Goal: Share content: Share content

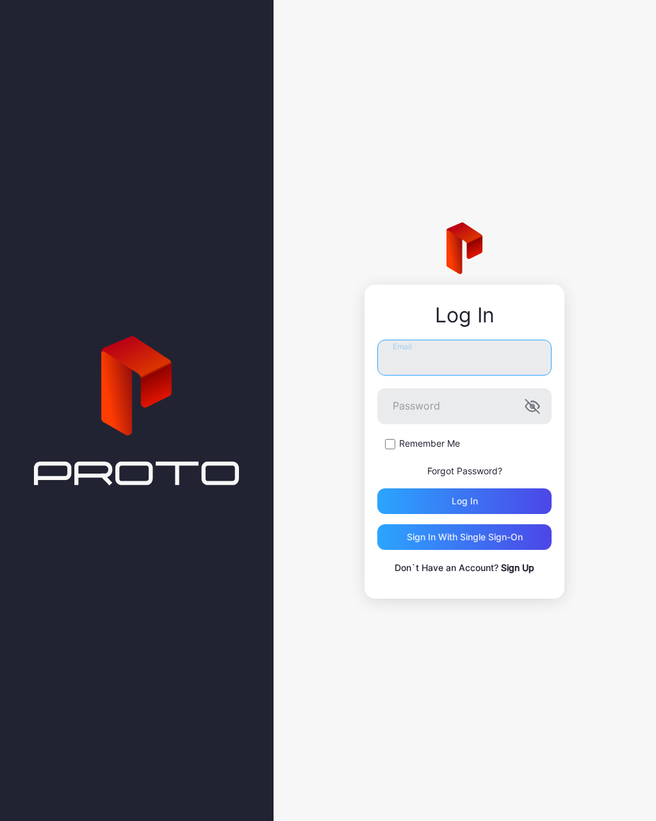
click at [432, 361] on input "Email" at bounding box center [464, 358] width 174 height 36
type input "**********"
click at [464, 500] on button "Log in" at bounding box center [464, 501] width 174 height 26
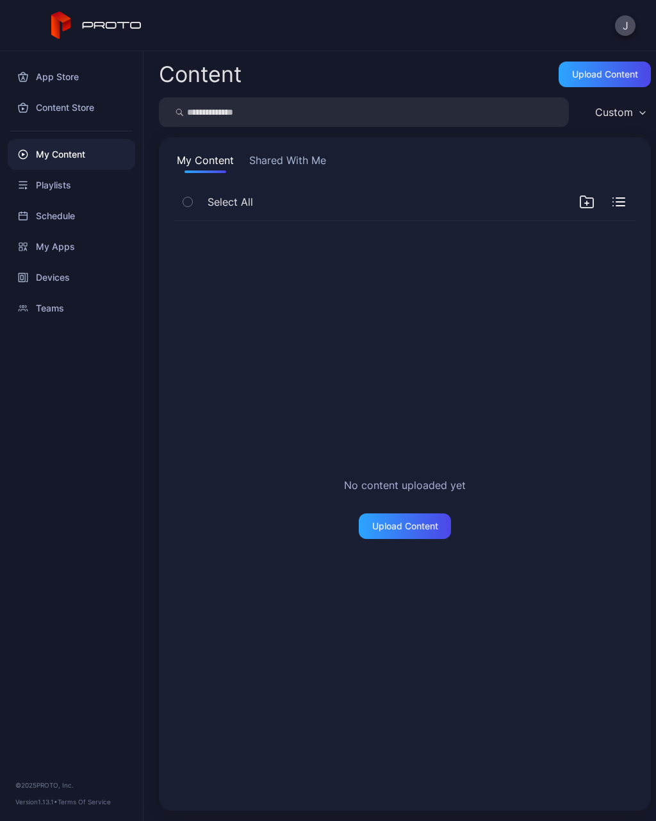
click at [45, 275] on div "Devices" at bounding box center [71, 277] width 127 height 31
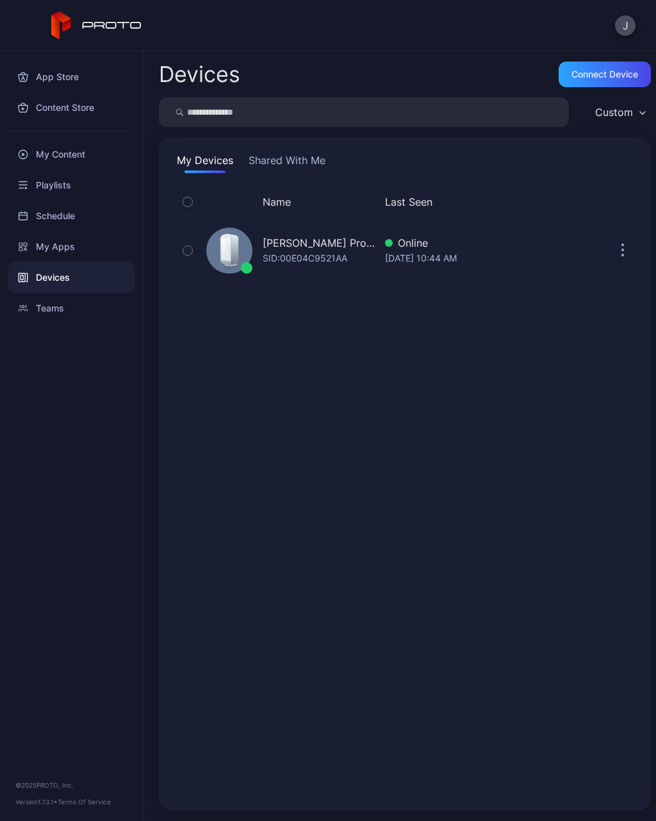
click at [33, 80] on div "App Store" at bounding box center [71, 76] width 127 height 31
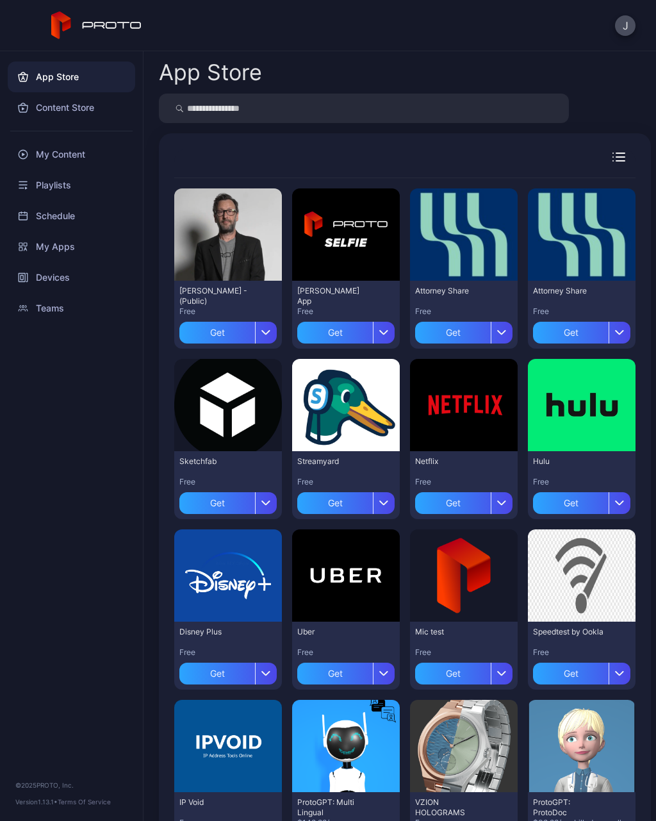
click at [209, 333] on div "Get" at bounding box center [217, 333] width 76 height 22
click at [228, 332] on div "My Apps" at bounding box center [228, 332] width 39 height 10
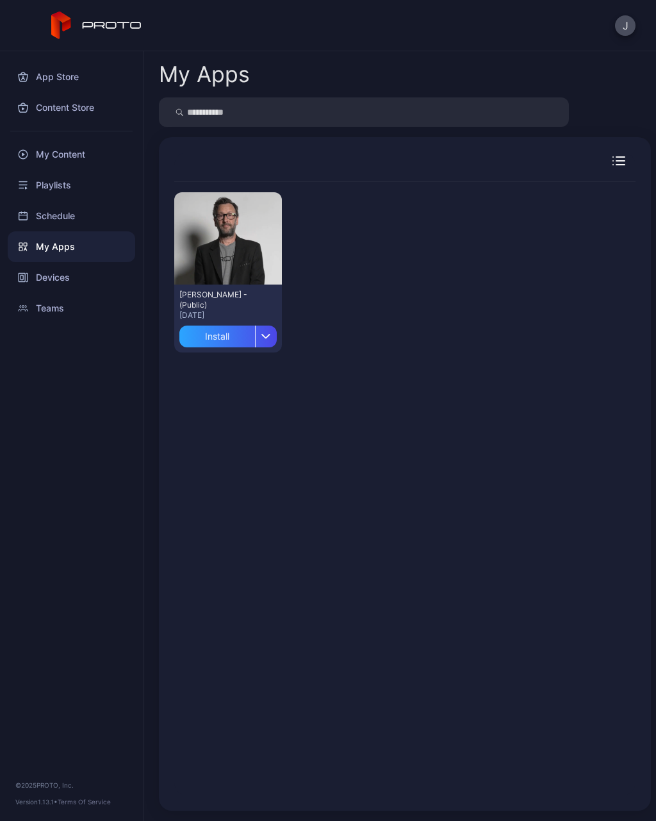
click at [218, 338] on div "Install" at bounding box center [217, 336] width 76 height 22
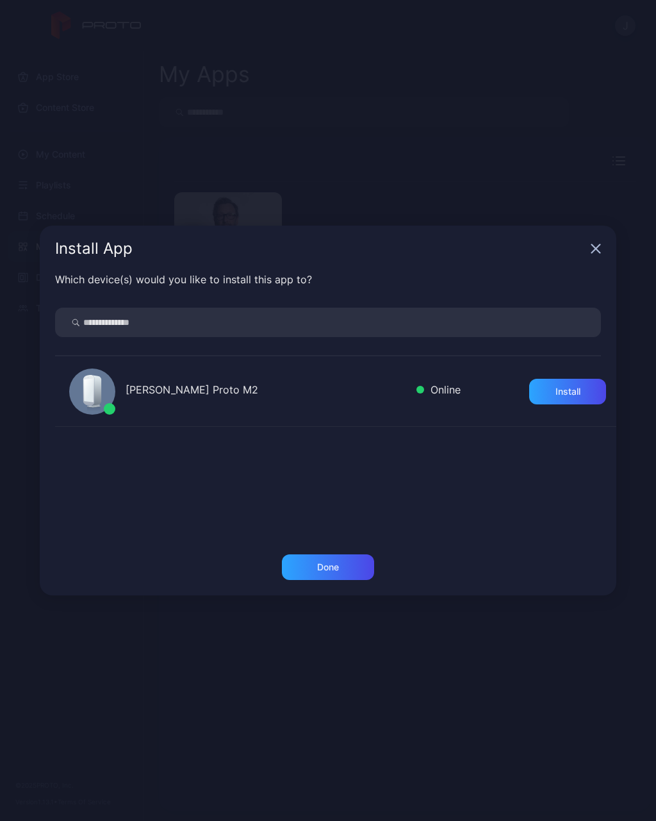
click at [188, 386] on div "[PERSON_NAME] Proto M2" at bounding box center [266, 391] width 281 height 19
click at [556, 388] on div "Install" at bounding box center [567, 391] width 25 height 10
click at [318, 564] on div "Done" at bounding box center [328, 567] width 22 height 10
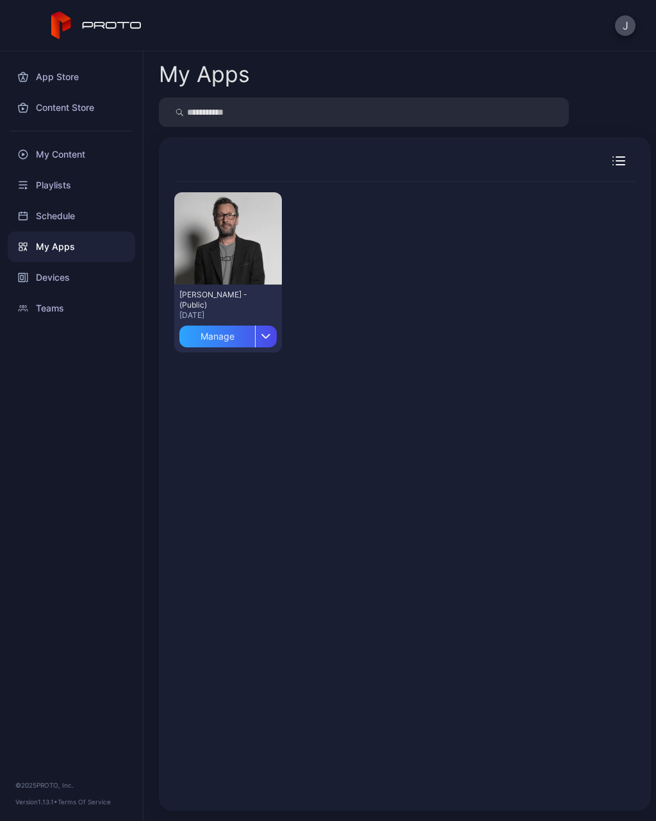
click at [52, 80] on div "App Store" at bounding box center [71, 76] width 127 height 31
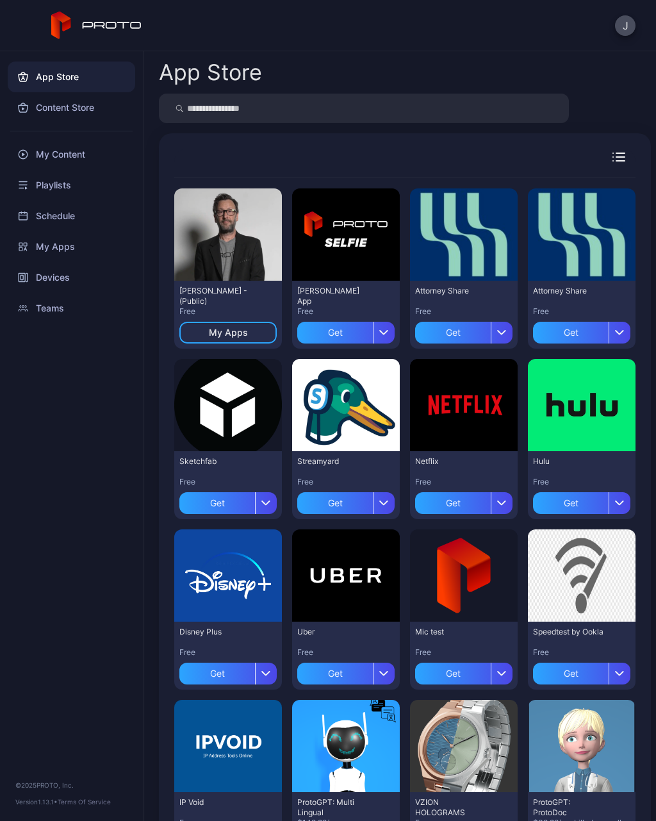
click at [63, 113] on div "Content Store" at bounding box center [71, 107] width 127 height 31
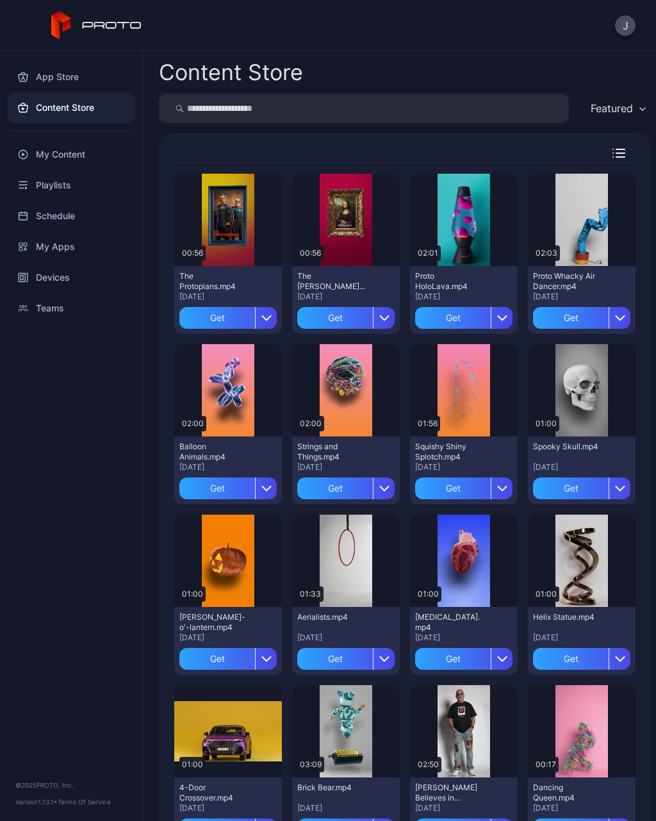
click at [213, 312] on div "Get" at bounding box center [217, 318] width 76 height 22
click at [33, 158] on div "My Content" at bounding box center [71, 154] width 127 height 31
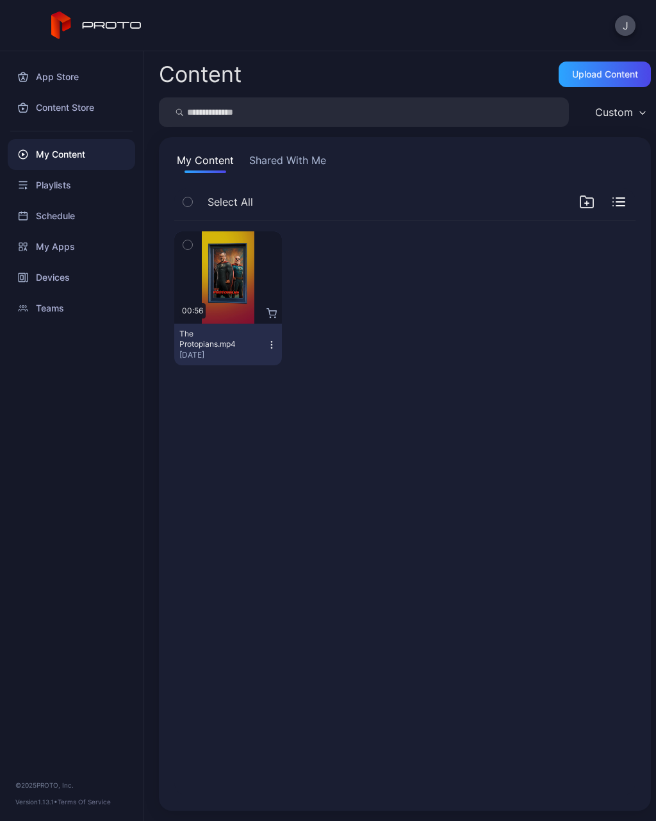
click at [370, 816] on div "Content Upload Content Custom My Content Shared With Me Select All Preview 00:5…" at bounding box center [399, 435] width 512 height 769
click at [265, 342] on div "The Protopians.mp4 Sep 29, 2025" at bounding box center [222, 344] width 87 height 31
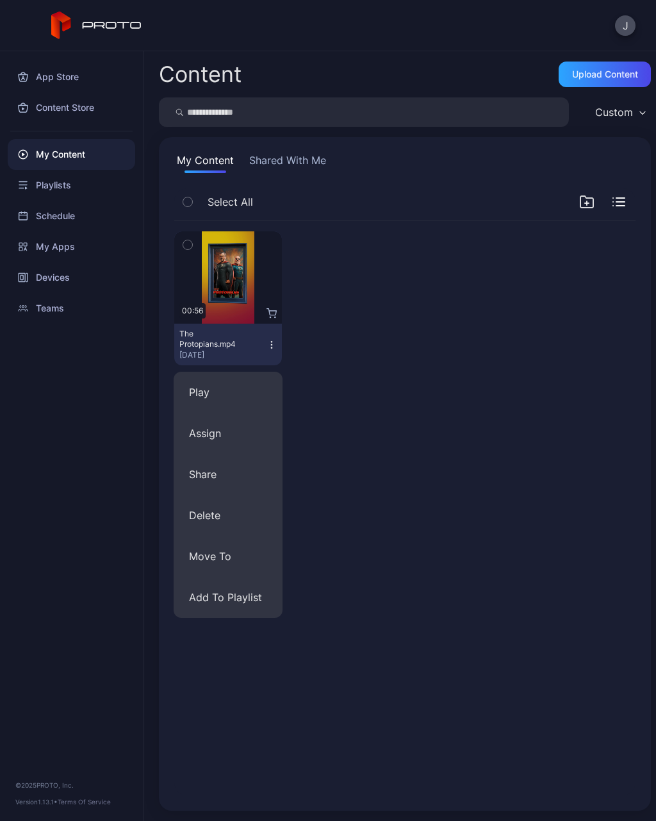
click at [193, 436] on button "Assign" at bounding box center [228, 433] width 109 height 41
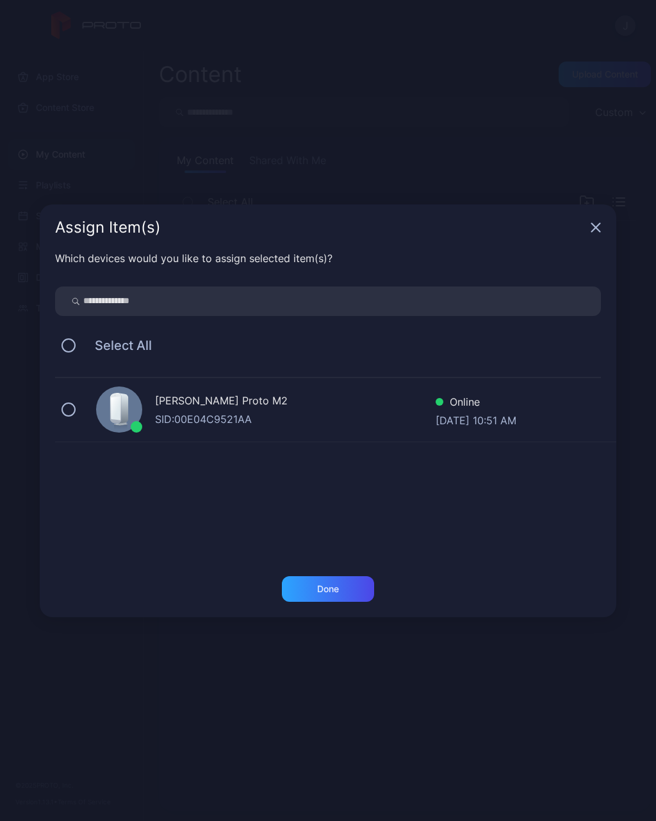
click at [239, 409] on div "Jessica Sprowl's Proto M2" at bounding box center [295, 402] width 281 height 19
click at [203, 406] on div "Jessica Sprowl's Proto M2" at bounding box center [295, 402] width 281 height 19
click at [69, 396] on div "Jessica Sprowl's Proto M2 SID: 00E04C9521AA Online Sep 29, 2025 at 10:51 AM" at bounding box center [335, 410] width 561 height 64
click at [329, 587] on div "Done" at bounding box center [328, 589] width 22 height 10
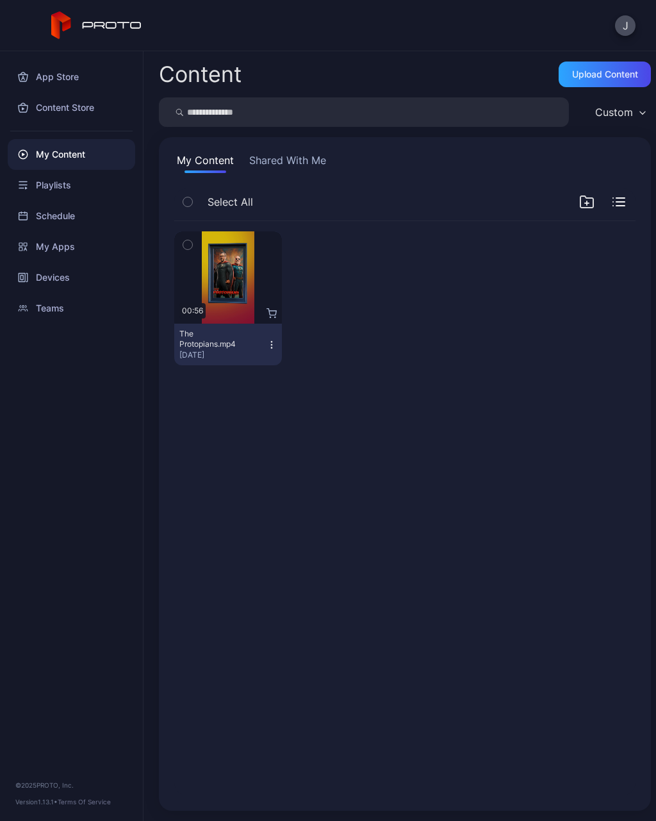
click at [272, 359] on button "The Protopians.mp4 Sep 29, 2025" at bounding box center [228, 345] width 108 height 42
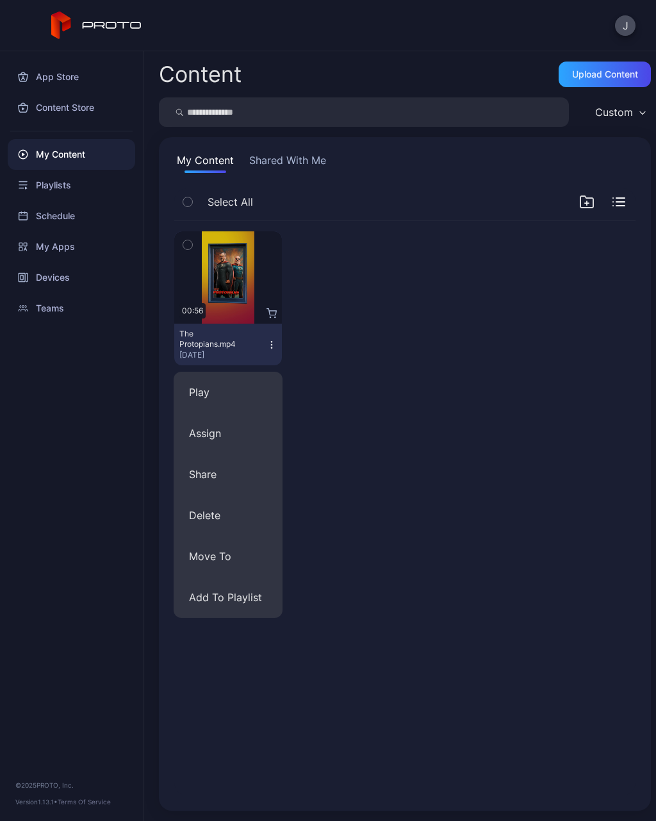
click at [211, 429] on button "Assign" at bounding box center [228, 433] width 109 height 41
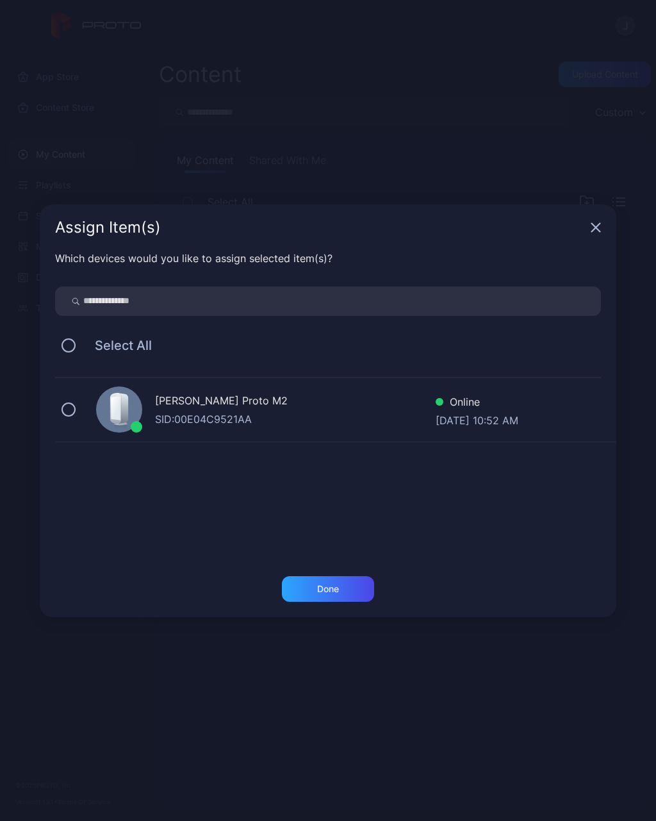
click at [332, 584] on div "Done" at bounding box center [328, 589] width 22 height 10
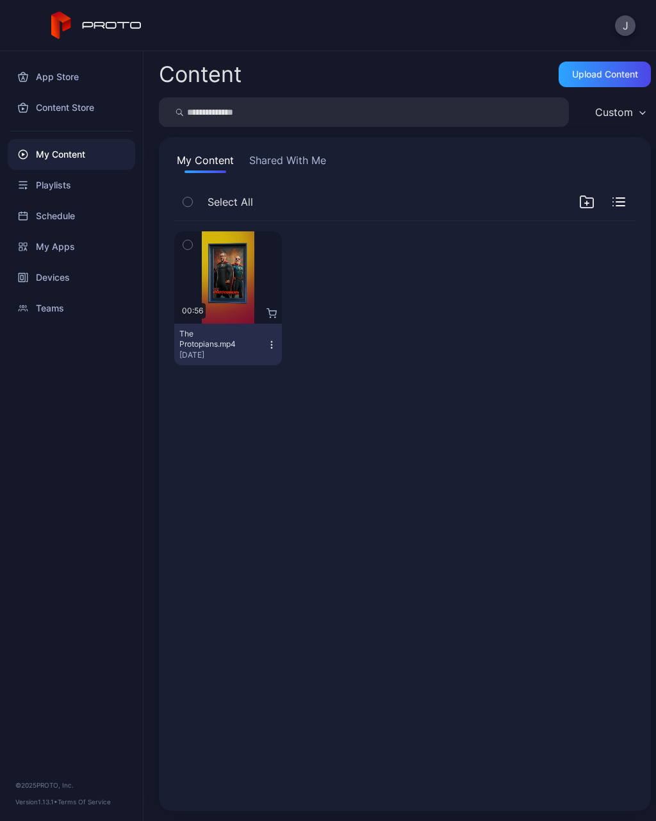
click at [47, 318] on div "Teams" at bounding box center [71, 308] width 127 height 31
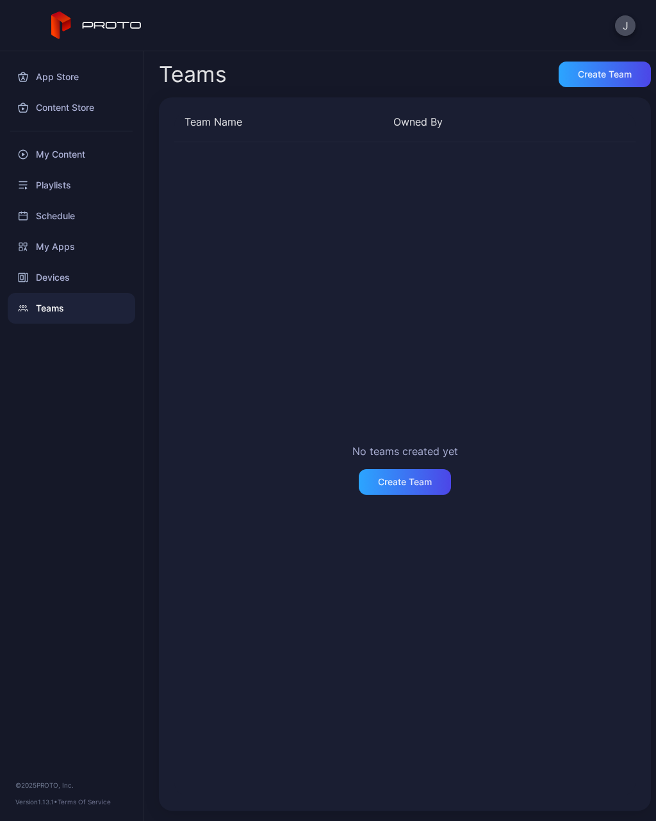
click at [416, 488] on div "Create Team" at bounding box center [405, 482] width 92 height 26
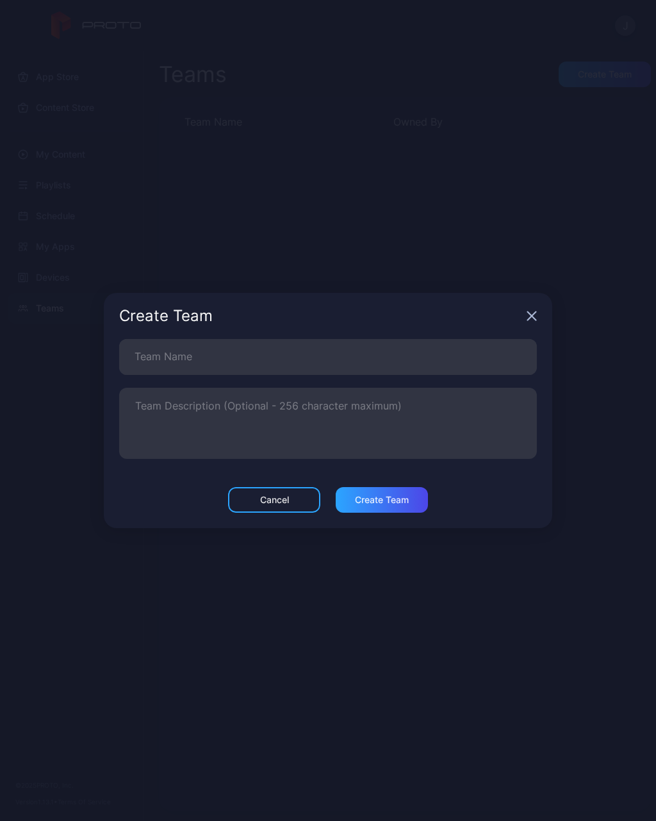
click at [536, 315] on icon "button" at bounding box center [532, 316] width 10 height 10
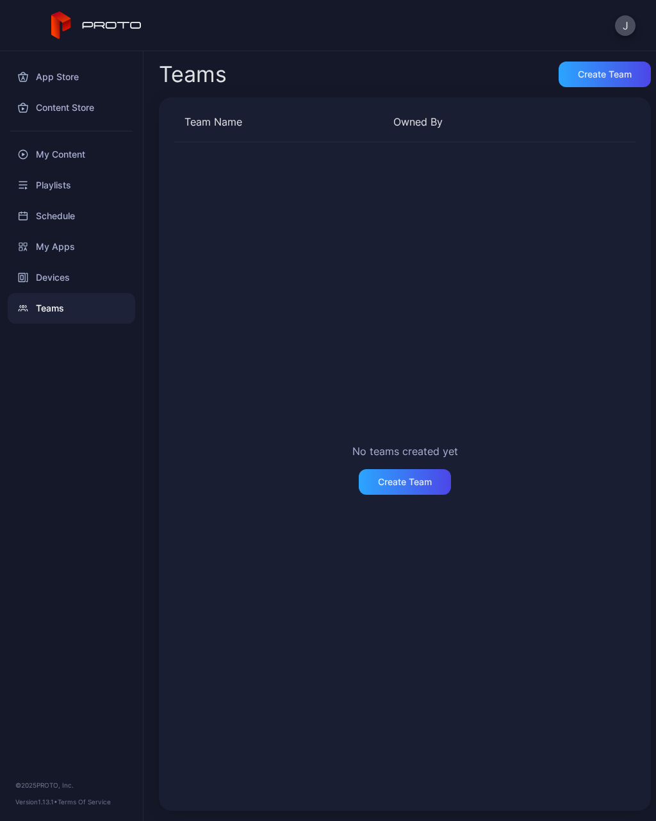
click at [406, 484] on div "Create Team" at bounding box center [405, 482] width 54 height 10
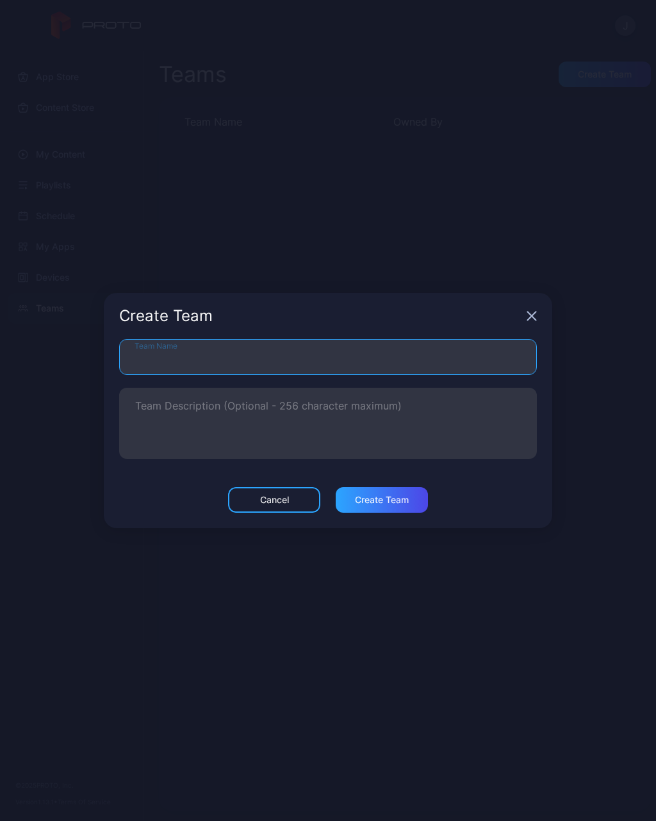
click at [153, 357] on input "Team Name" at bounding box center [328, 357] width 418 height 36
type input "*********"
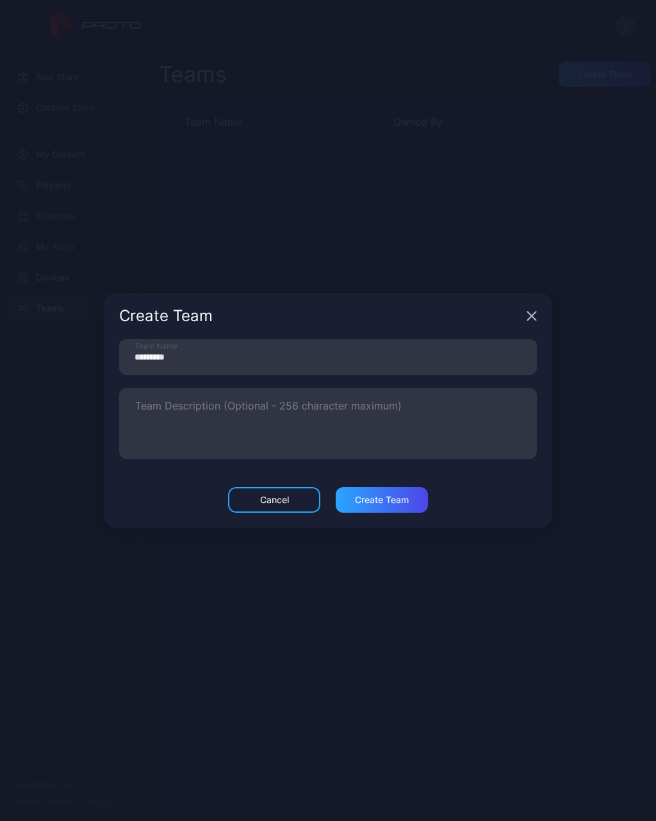
click at [378, 493] on div "Create Team" at bounding box center [382, 500] width 92 height 26
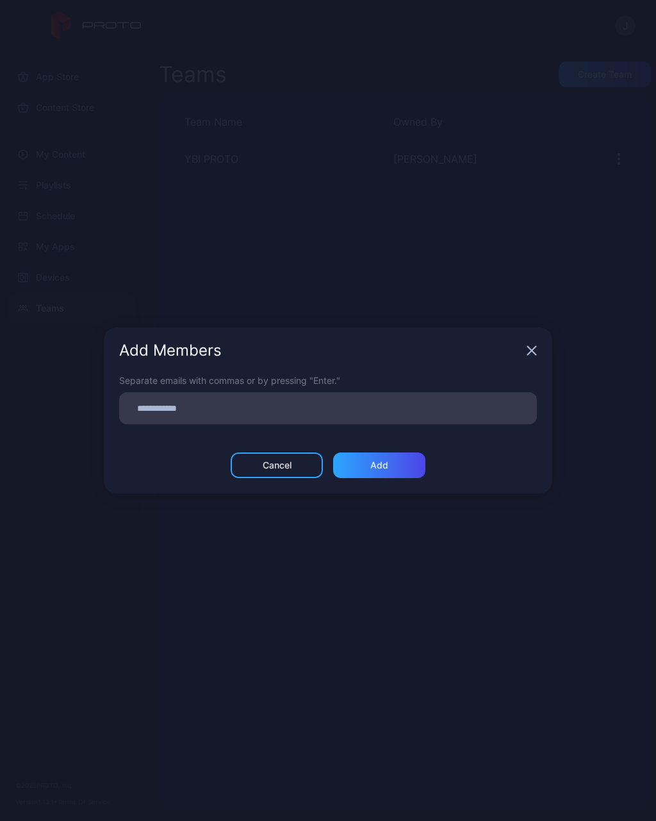
click at [201, 243] on div "Add Members Separate emails with commas or by pressing "Enter." Cancel Add" at bounding box center [328, 410] width 656 height 821
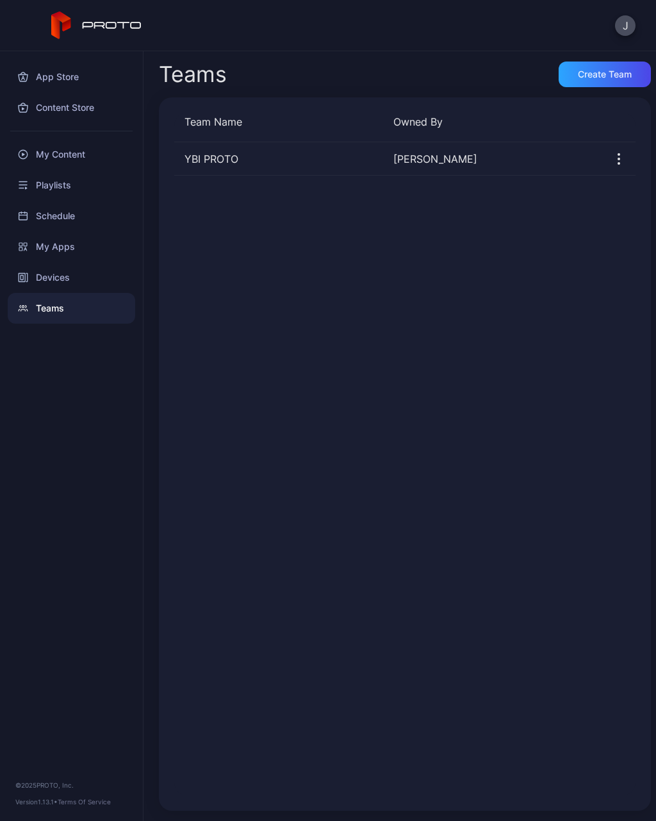
click at [37, 156] on div "My Content" at bounding box center [71, 154] width 127 height 31
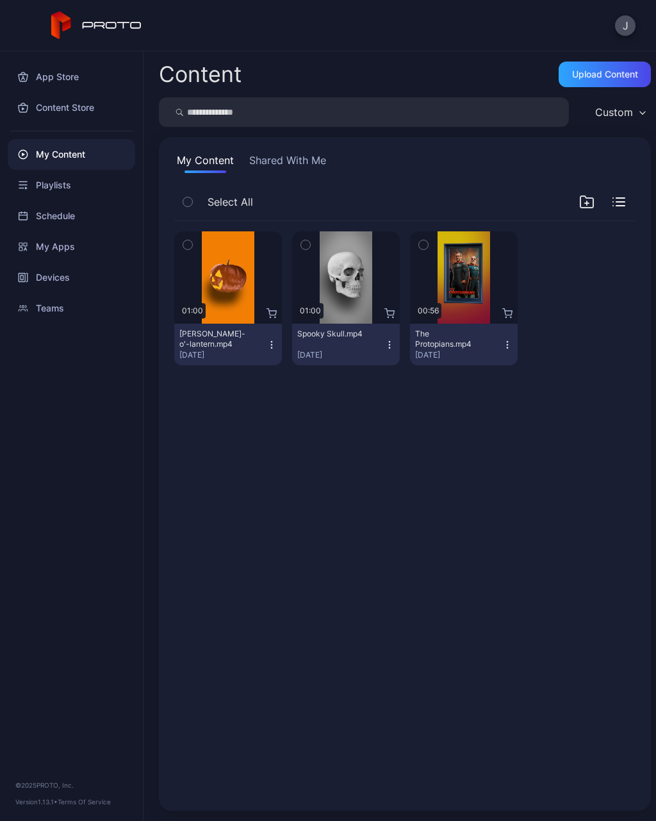
click at [20, 162] on div "My Content" at bounding box center [71, 154] width 127 height 31
click at [40, 176] on div "Playlists" at bounding box center [71, 185] width 127 height 31
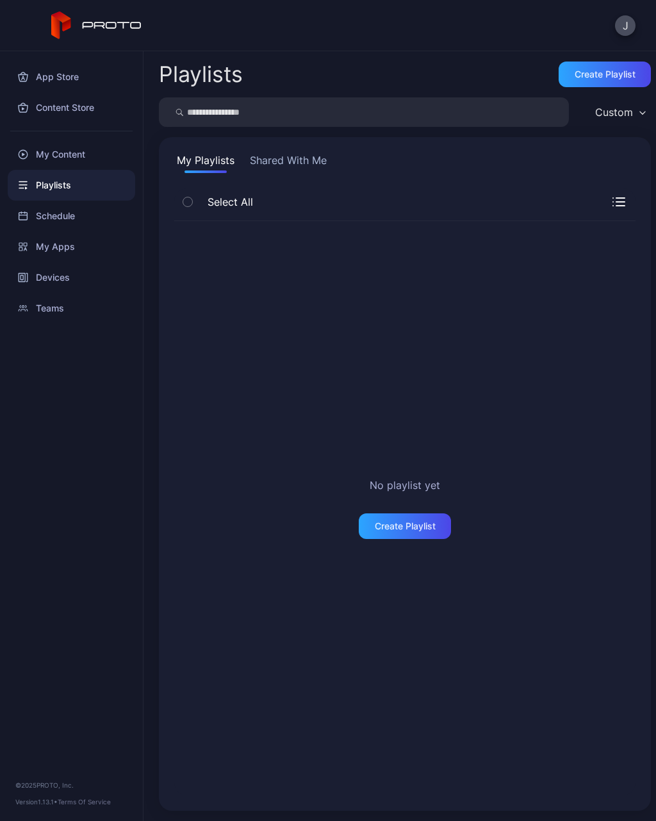
click at [43, 252] on div "My Apps" at bounding box center [71, 246] width 127 height 31
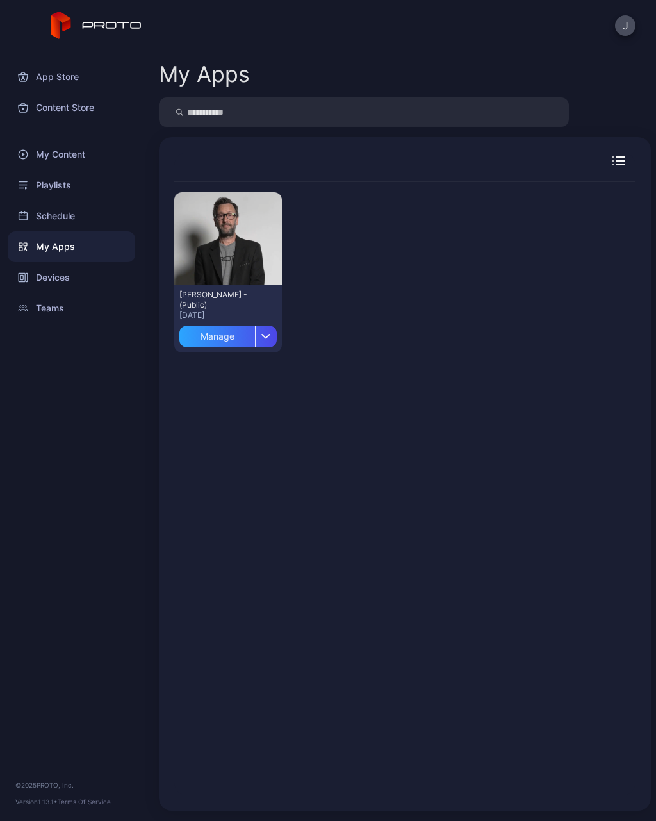
click at [26, 279] on icon at bounding box center [23, 277] width 10 height 10
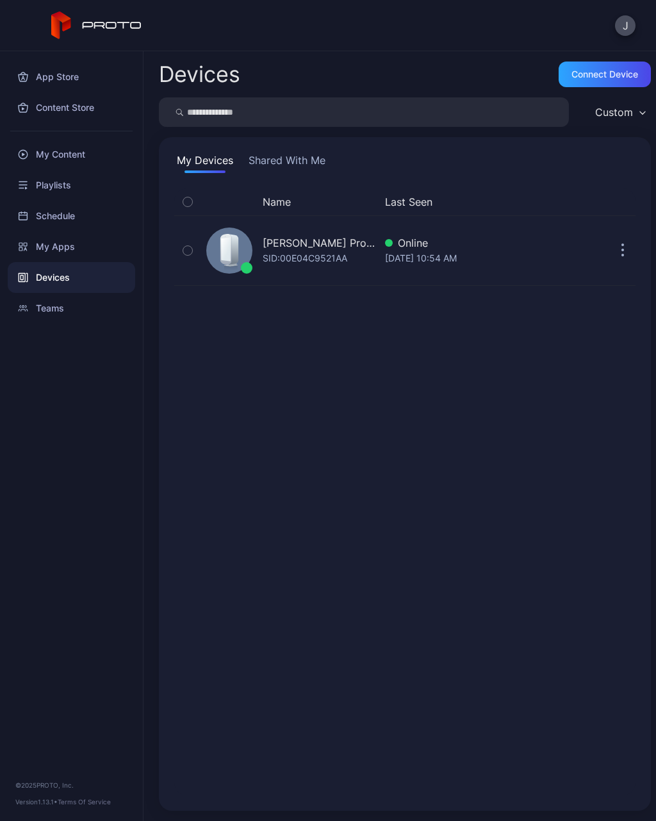
click at [21, 320] on div "Teams" at bounding box center [71, 308] width 127 height 31
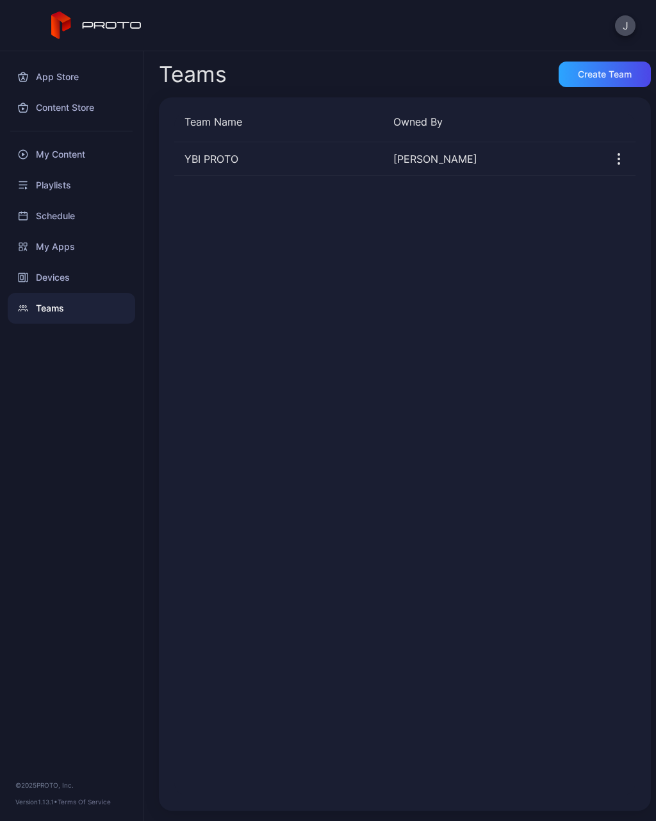
click at [47, 70] on div "App Store" at bounding box center [71, 76] width 127 height 31
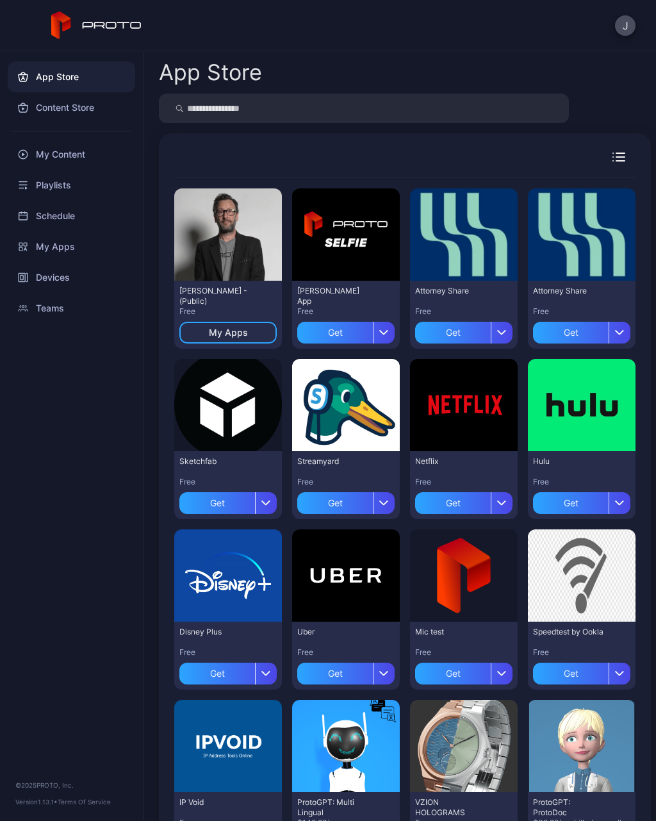
click at [213, 504] on div "Get" at bounding box center [217, 503] width 76 height 22
click at [45, 82] on div "App Store" at bounding box center [71, 76] width 127 height 31
click at [55, 250] on div "My Apps" at bounding box center [71, 246] width 127 height 31
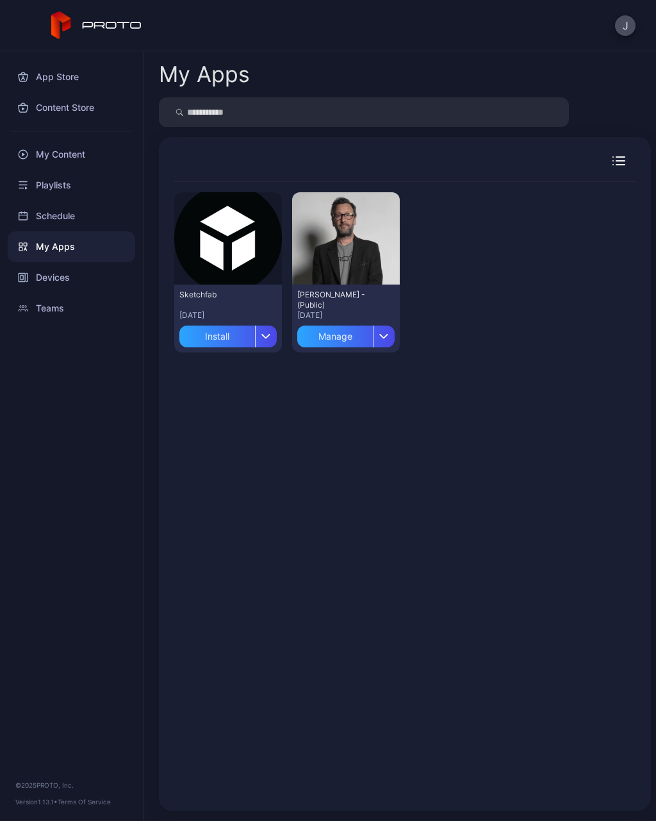
click at [223, 339] on div "Install" at bounding box center [217, 336] width 76 height 22
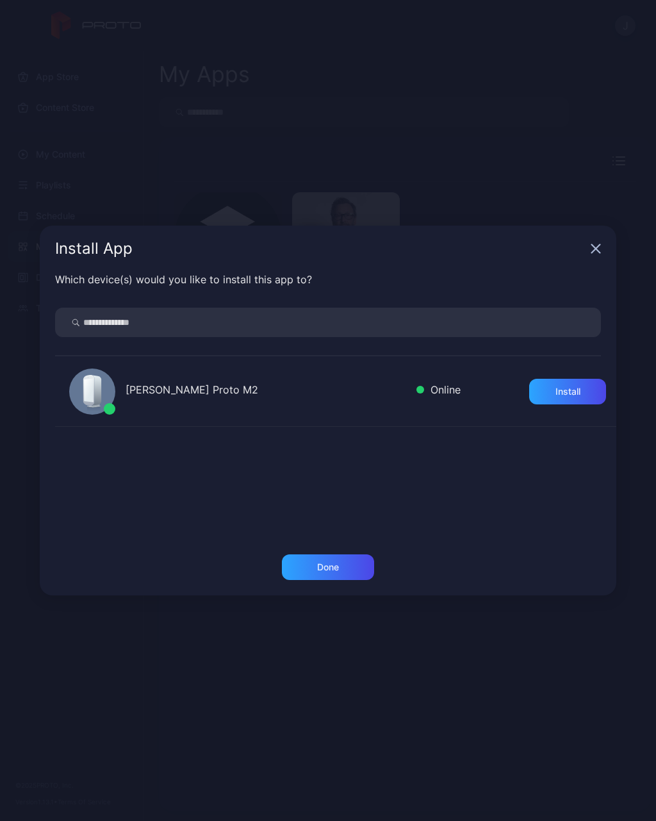
click at [575, 388] on div "Install" at bounding box center [567, 391] width 25 height 10
click at [332, 570] on div "Done" at bounding box center [328, 567] width 22 height 10
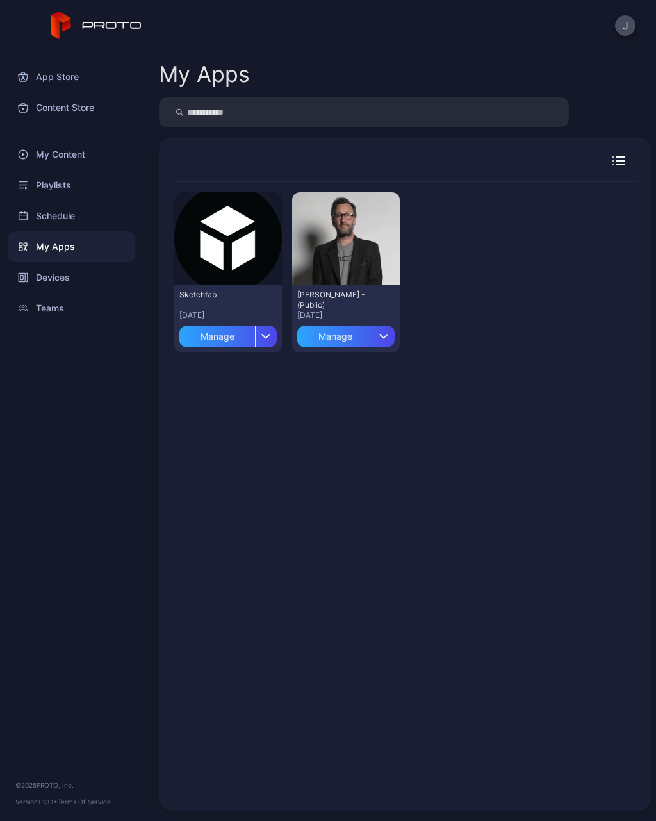
click at [621, 29] on button "J" at bounding box center [625, 25] width 20 height 20
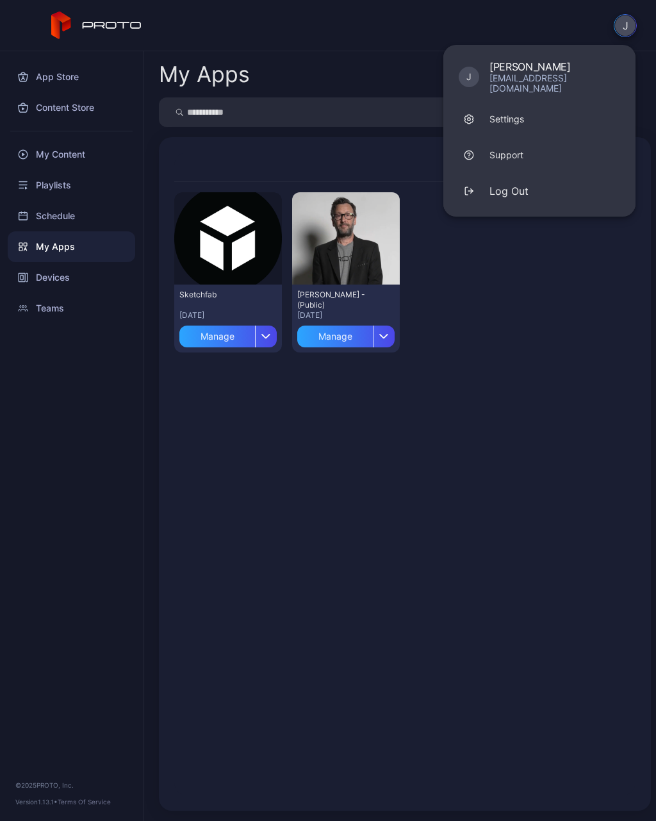
click at [511, 186] on div "Log Out" at bounding box center [508, 190] width 39 height 15
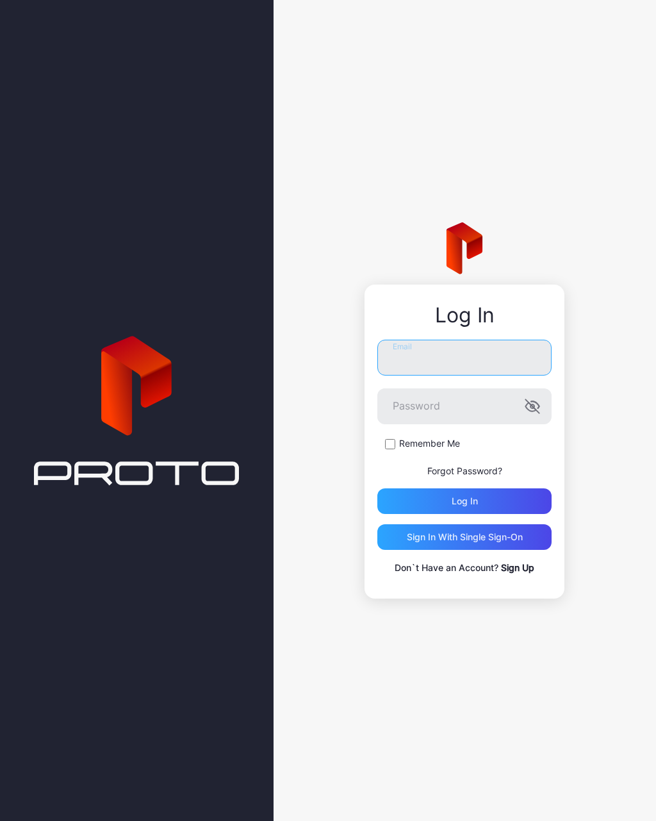
click at [452, 357] on input "Email" at bounding box center [464, 358] width 174 height 36
click at [442, 354] on input "Email" at bounding box center [464, 358] width 174 height 36
type input "**********"
click at [477, 498] on div "Log in" at bounding box center [465, 501] width 26 height 10
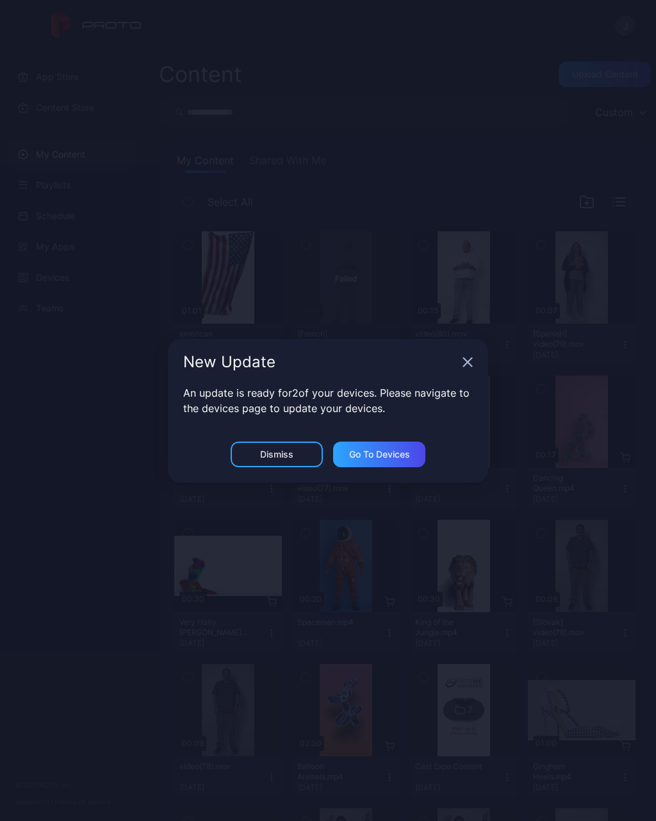
click at [463, 361] on icon "button" at bounding box center [468, 362] width 10 height 10
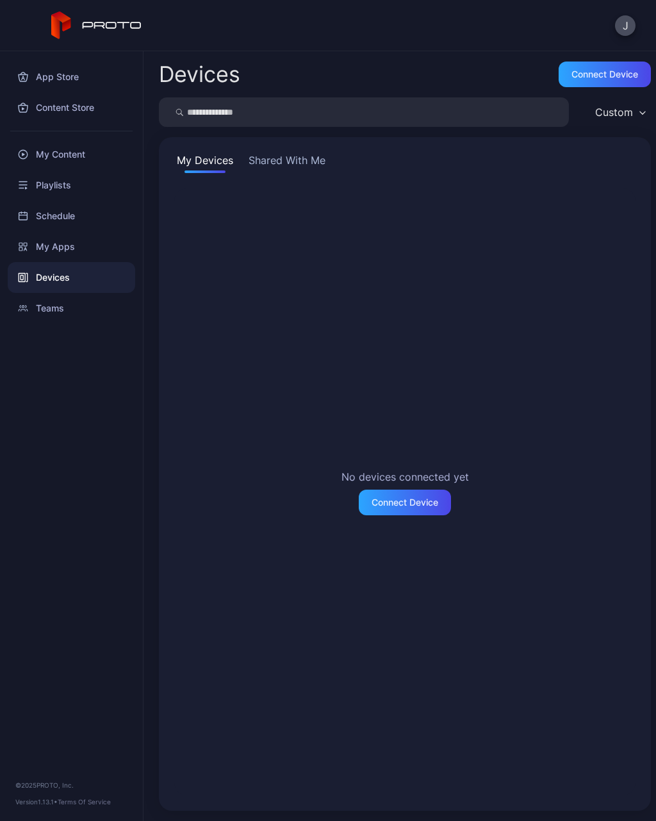
click at [81, 143] on div "My Content" at bounding box center [71, 154] width 127 height 31
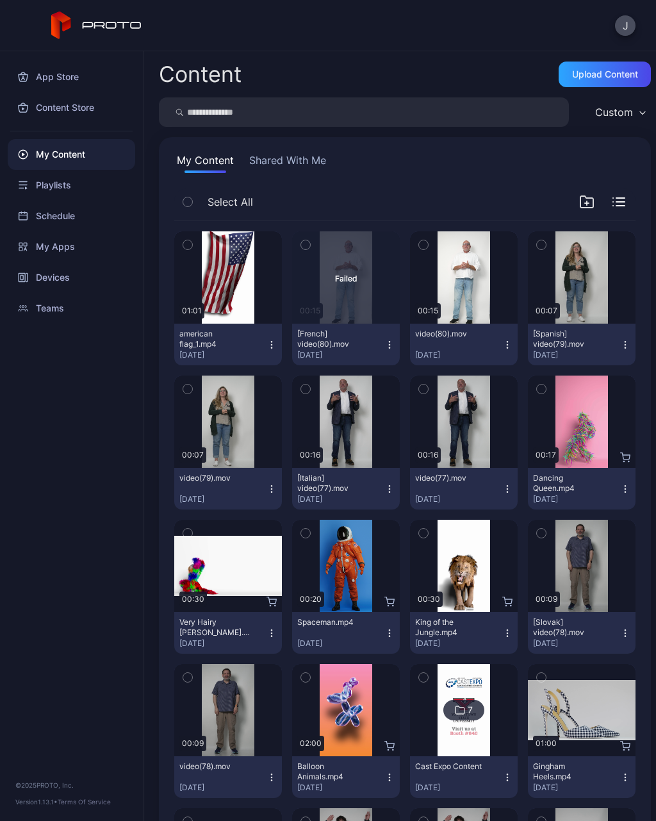
click at [67, 183] on div "Playlists" at bounding box center [71, 185] width 127 height 31
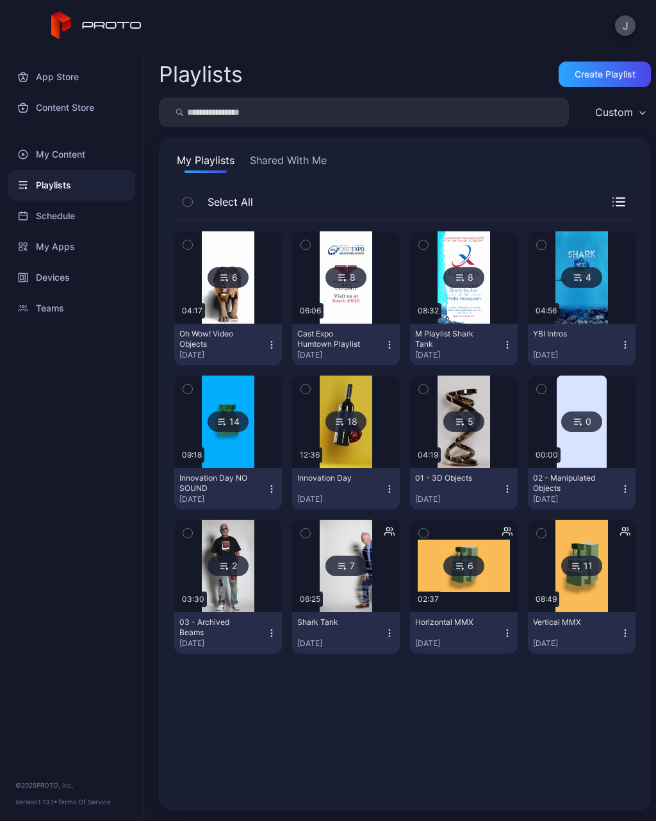
click at [78, 143] on div "My Content" at bounding box center [71, 154] width 127 height 31
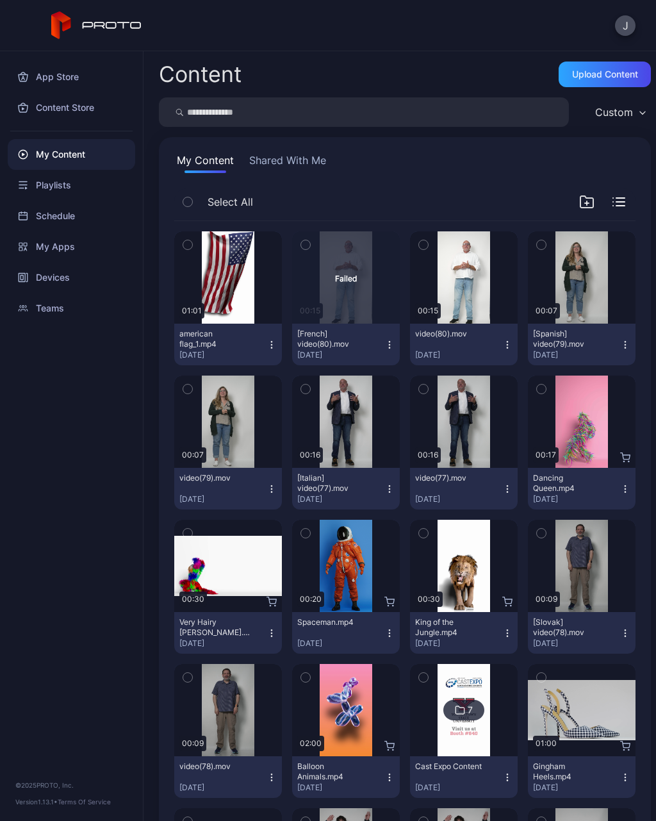
click at [224, 265] on div "Preview" at bounding box center [228, 277] width 108 height 92
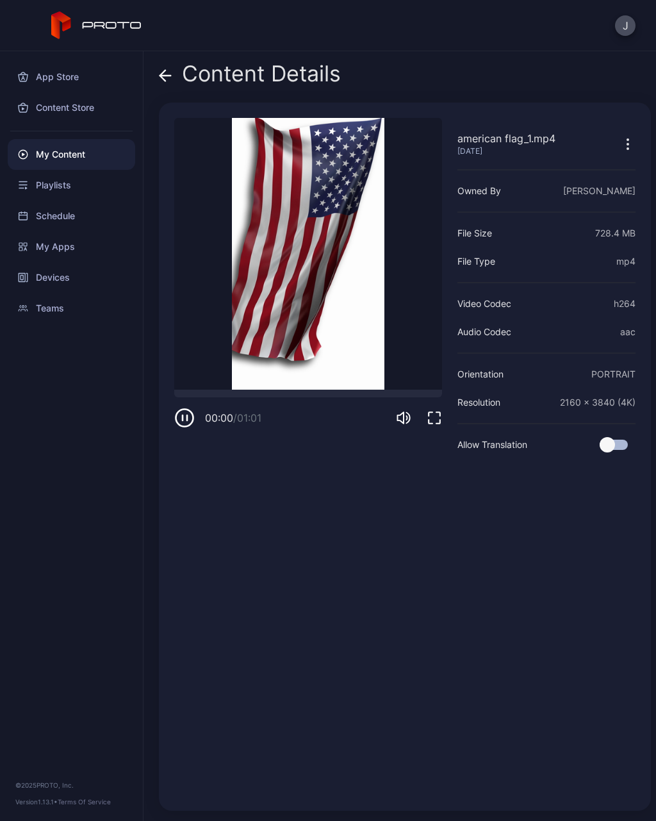
click at [168, 80] on icon at bounding box center [165, 75] width 13 height 13
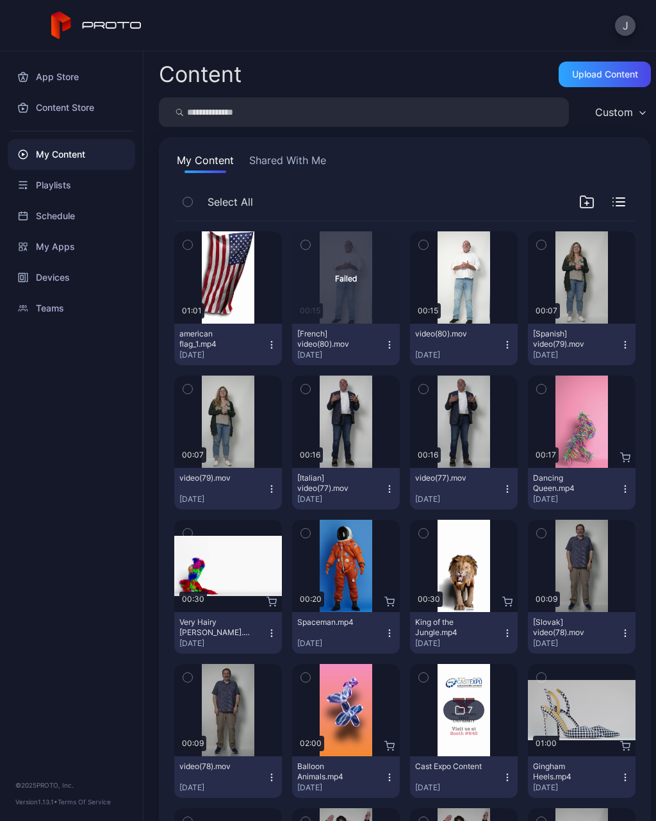
click at [274, 352] on button "american flag_1.mp4 Sep 2, 2025" at bounding box center [228, 345] width 108 height 42
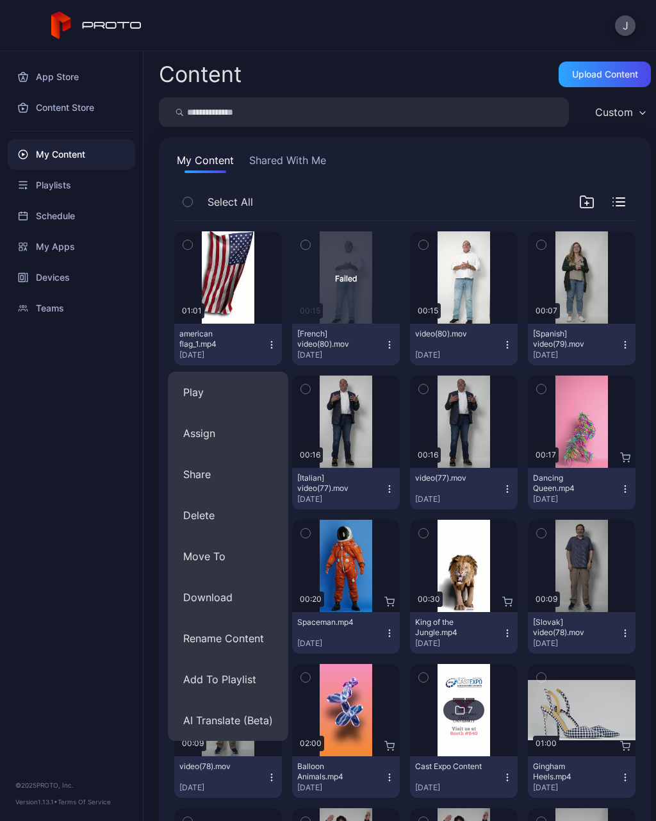
click at [202, 475] on button "Share" at bounding box center [228, 474] width 120 height 41
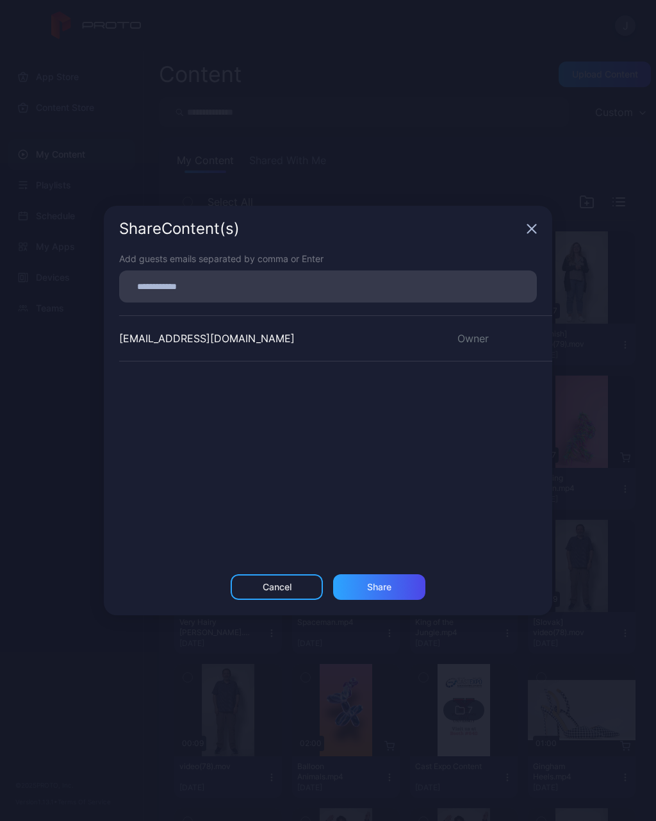
click at [189, 287] on input at bounding box center [328, 286] width 402 height 17
type input "**********"
click at [454, 433] on div "jscott@prodigalcompany.com Owner" at bounding box center [335, 411] width 433 height 192
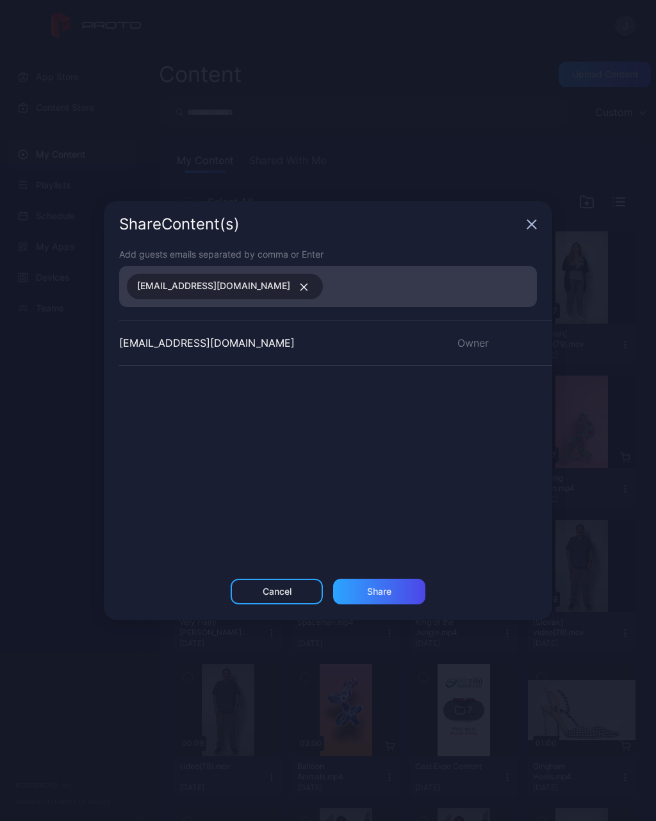
click at [379, 592] on div "Share" at bounding box center [379, 591] width 24 height 10
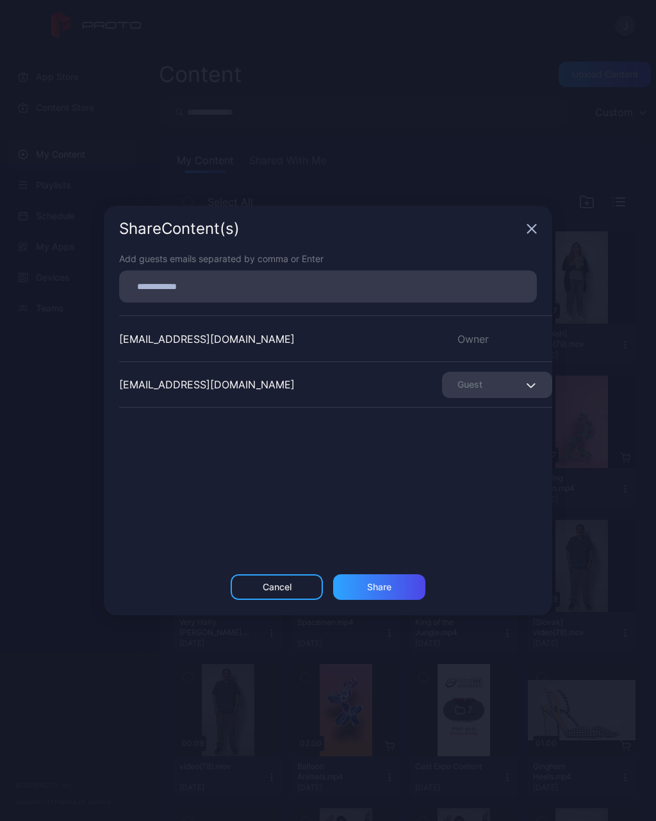
click at [529, 220] on div "Share Content (s)" at bounding box center [328, 229] width 448 height 46
click at [528, 225] on icon "button" at bounding box center [532, 229] width 8 height 8
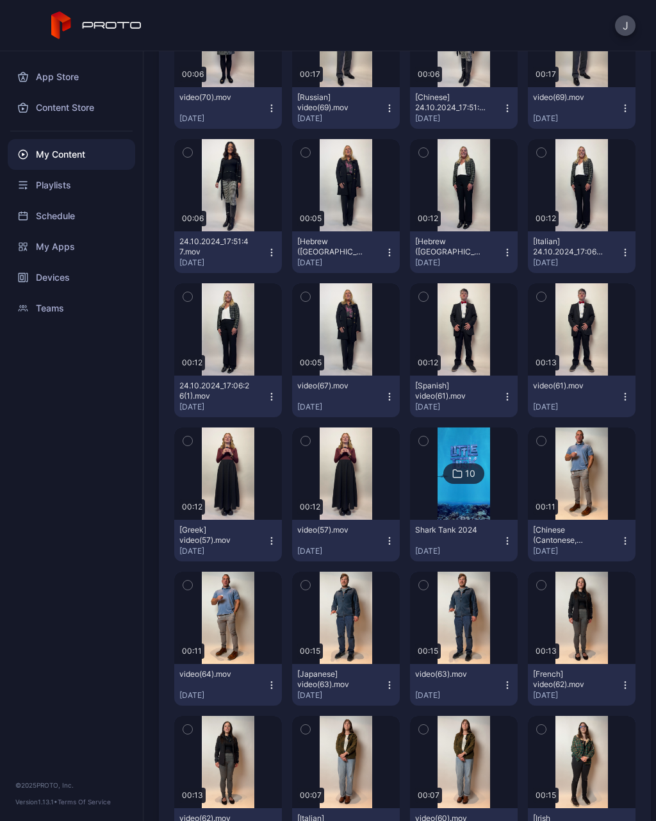
scroll to position [1969, 0]
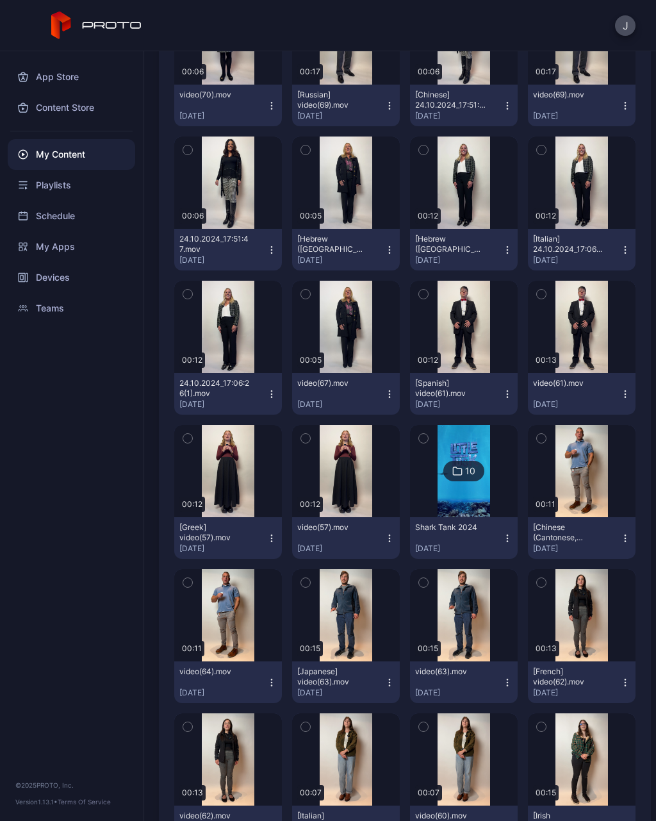
click at [459, 539] on div "Shark Tank 2024 Oct 22, 2024" at bounding box center [458, 537] width 87 height 31
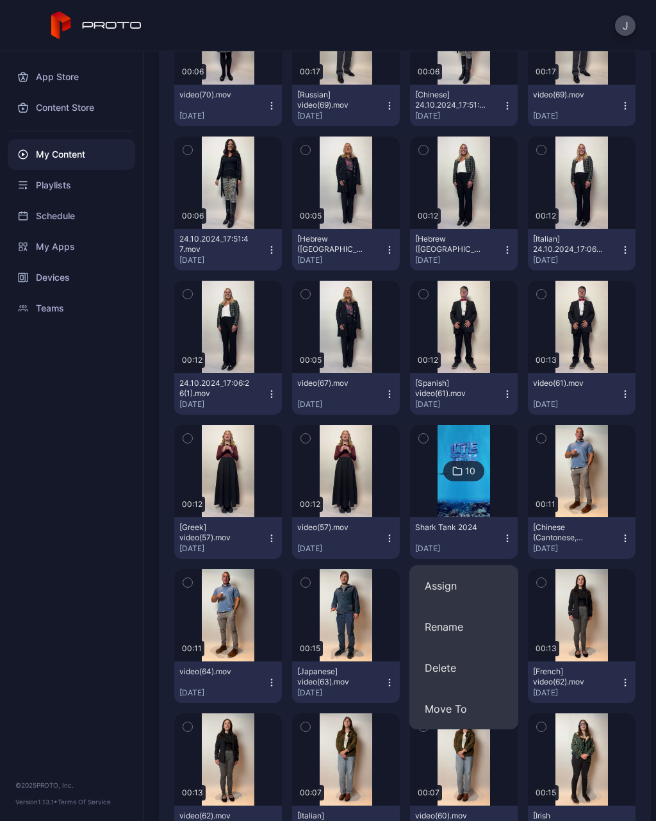
click at [473, 501] on img at bounding box center [464, 471] width 52 height 92
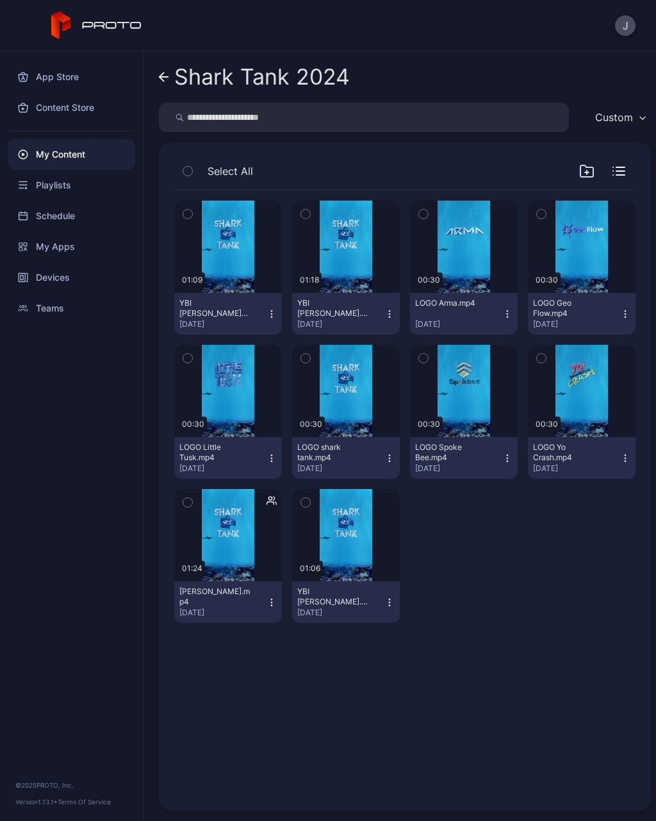
click at [386, 461] on icon "button" at bounding box center [389, 458] width 10 height 10
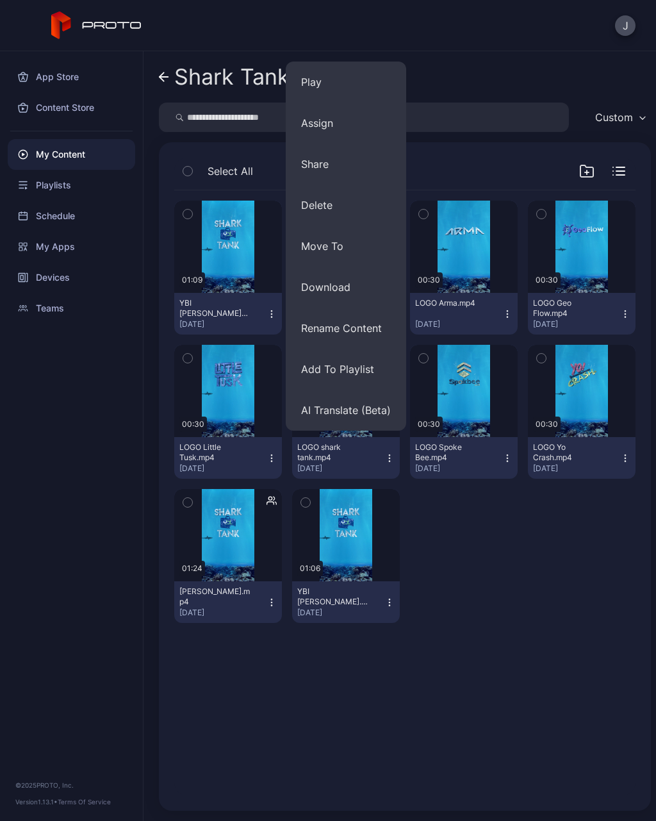
click at [319, 165] on button "Share" at bounding box center [346, 163] width 120 height 41
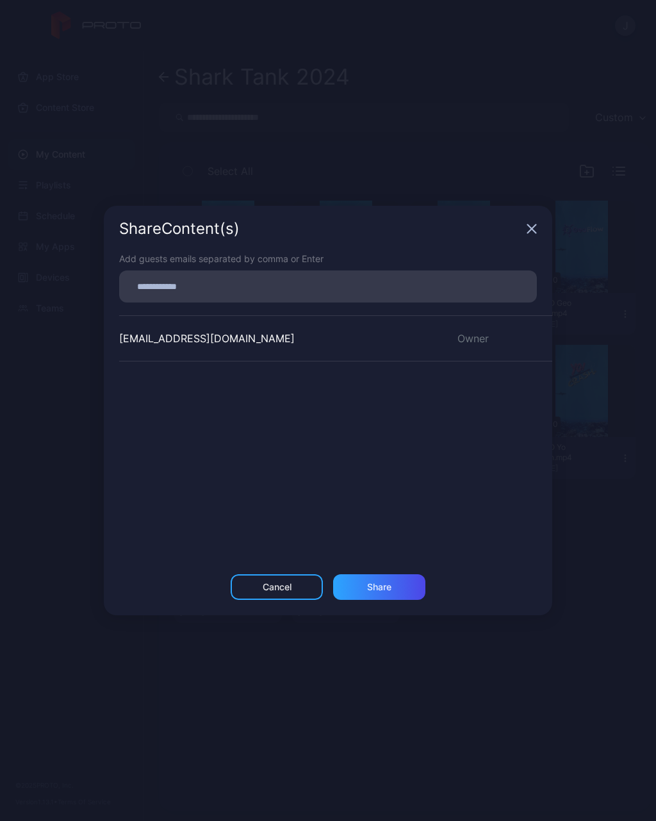
click at [242, 283] on input at bounding box center [328, 286] width 402 height 17
type input "**********"
click at [388, 584] on div "Share" at bounding box center [379, 587] width 92 height 26
click at [537, 220] on div "Share Content (s)" at bounding box center [328, 229] width 448 height 46
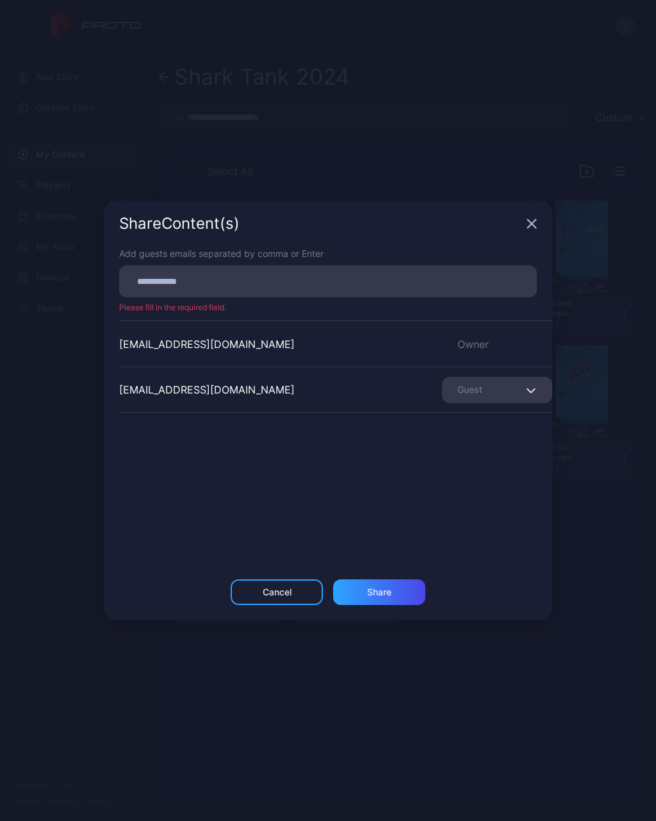
click at [528, 228] on div "Share Content (s)" at bounding box center [328, 224] width 448 height 46
click at [269, 595] on div "Cancel" at bounding box center [277, 592] width 29 height 10
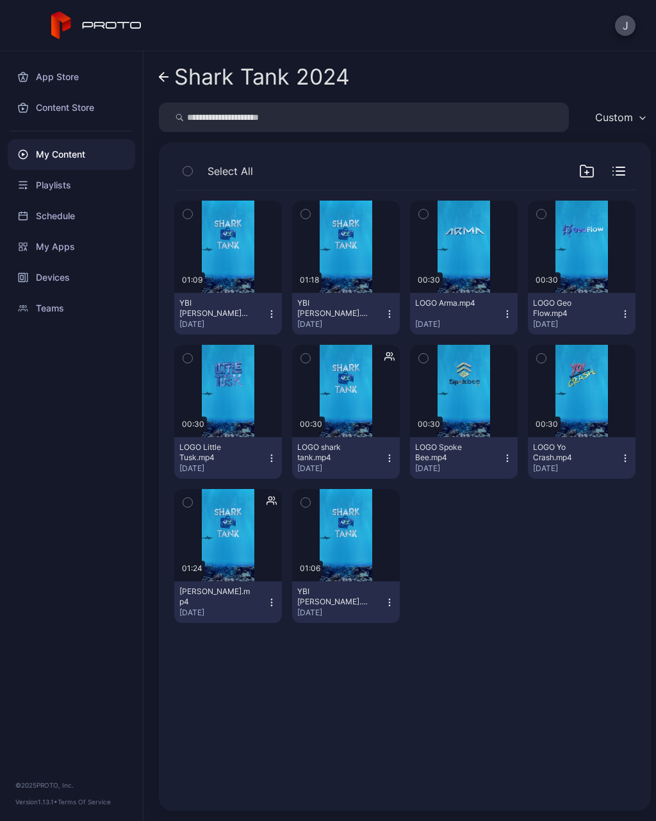
click at [161, 79] on icon at bounding box center [162, 76] width 4 height 9
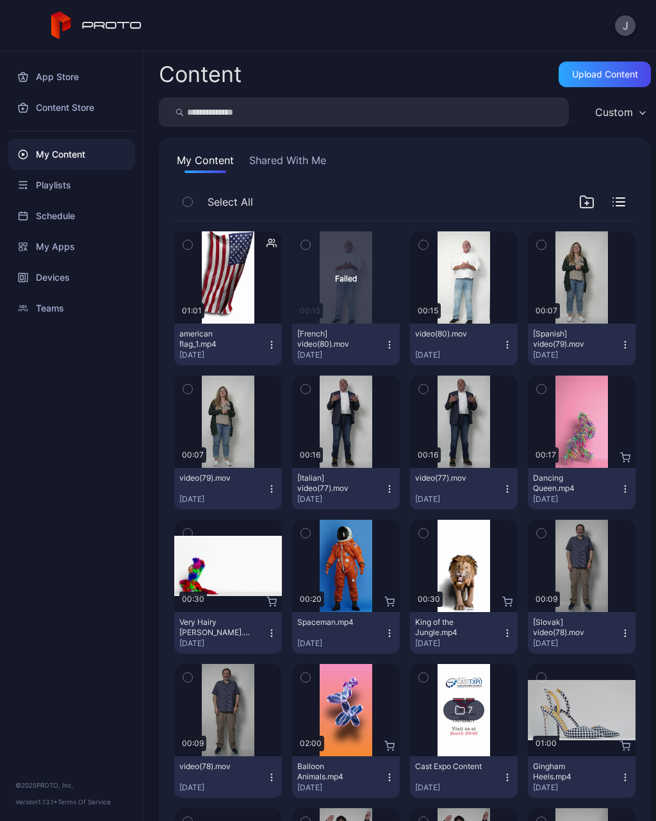
click at [232, 106] on input "search" at bounding box center [364, 111] width 410 height 29
type input "**********"
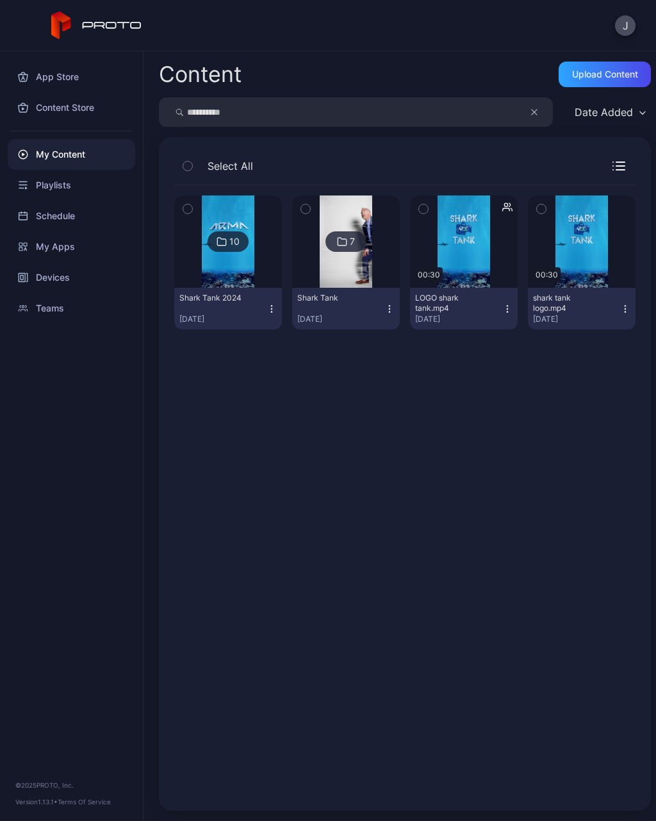
click at [341, 253] on img at bounding box center [346, 241] width 52 height 92
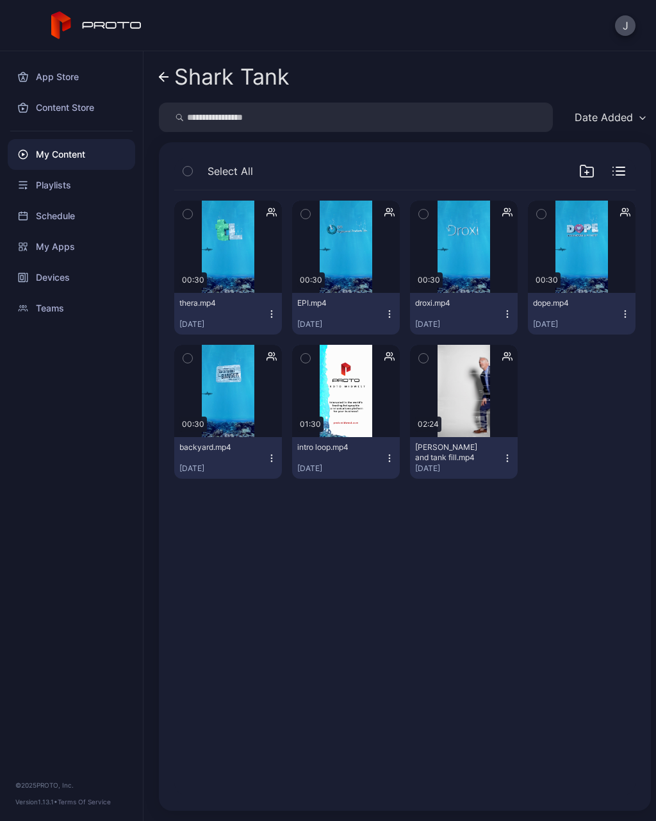
click at [504, 467] on button "John and tank fill.mp4 Oct 19, 2023" at bounding box center [464, 458] width 108 height 42
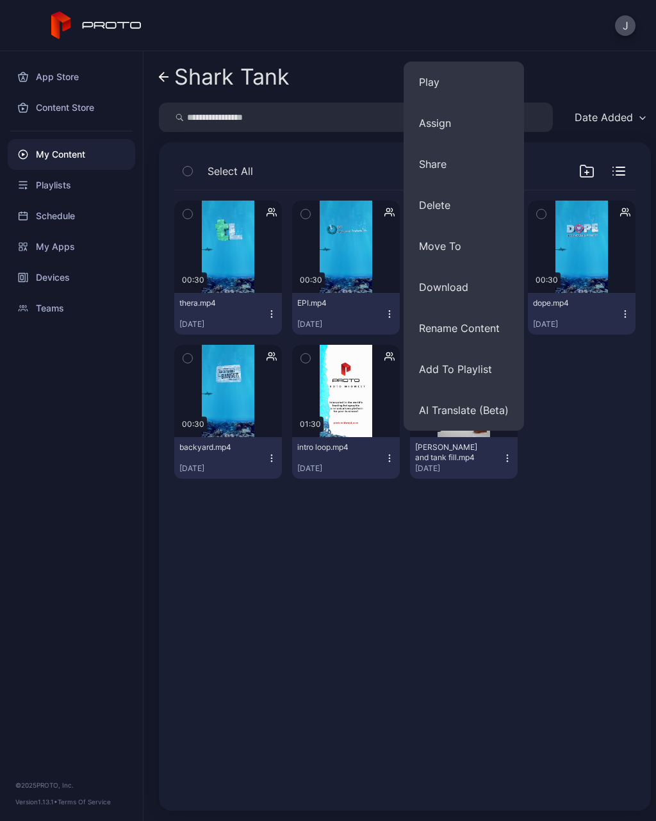
click at [444, 169] on button "Share" at bounding box center [464, 163] width 120 height 41
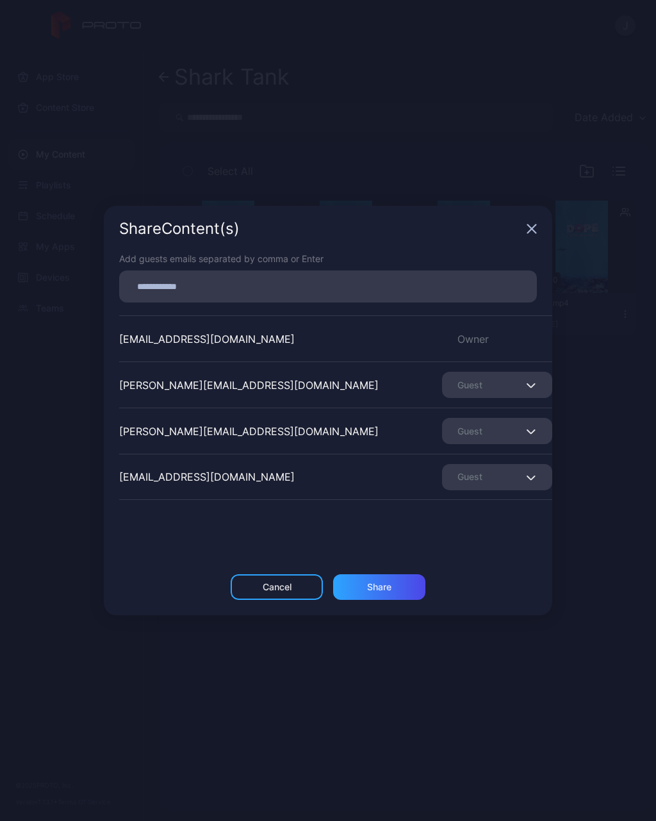
click at [190, 291] on input at bounding box center [328, 286] width 402 height 17
type input "**********"
click at [389, 588] on div "Share" at bounding box center [379, 587] width 24 height 10
click at [529, 225] on g "button" at bounding box center [532, 229] width 8 height 8
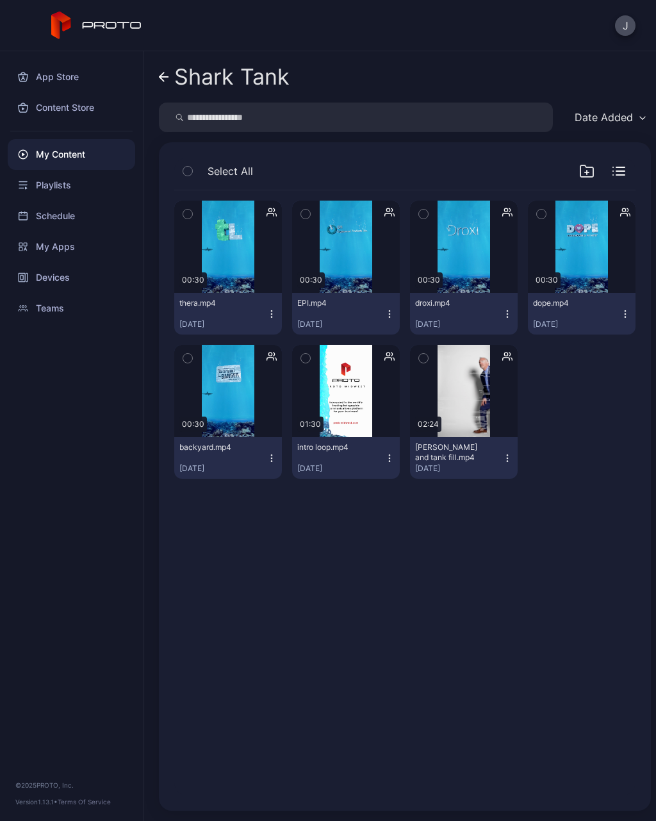
click at [162, 76] on icon at bounding box center [164, 77] width 10 height 11
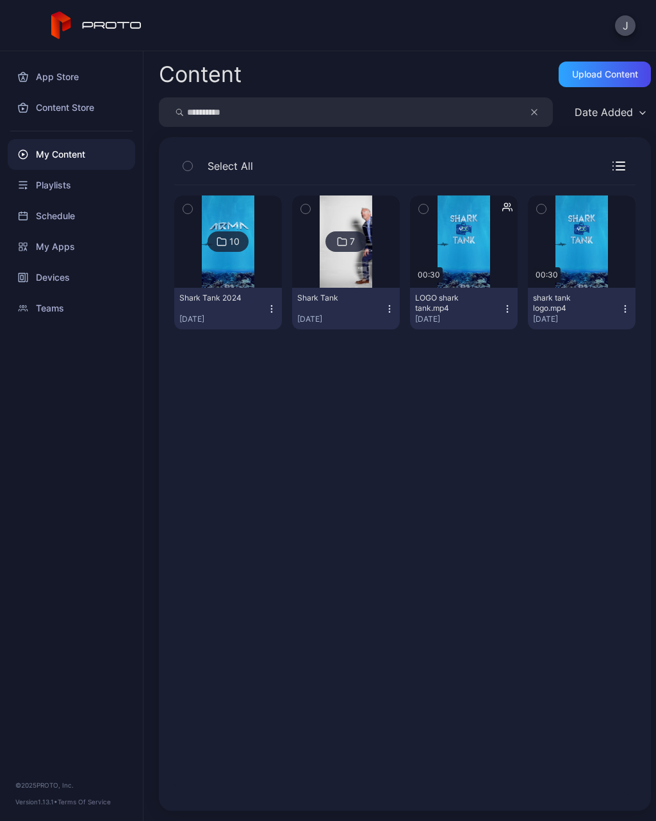
click at [256, 110] on input "**********" at bounding box center [356, 111] width 394 height 29
click at [530, 125] on button "button" at bounding box center [541, 111] width 24 height 29
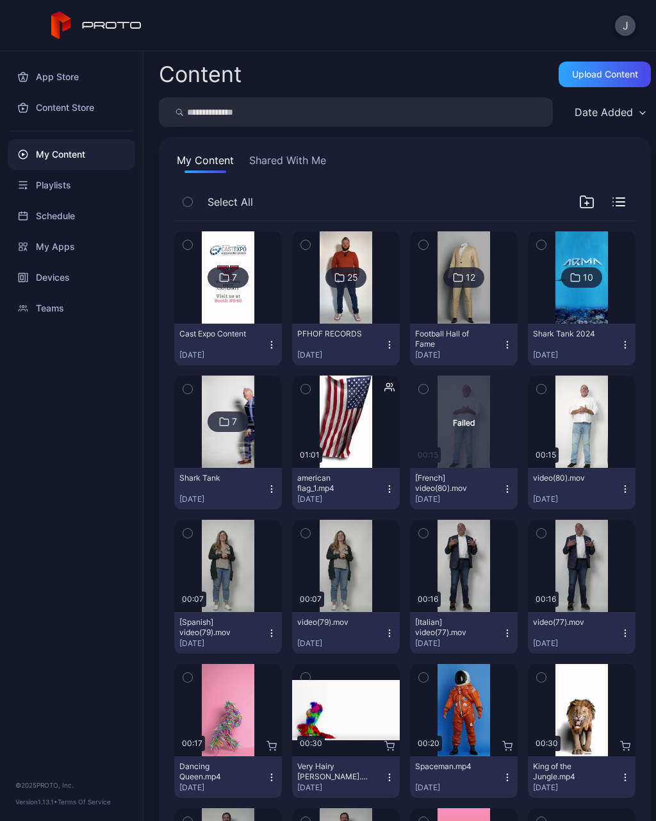
click at [583, 338] on div "Shark Tank 2024" at bounding box center [568, 334] width 70 height 10
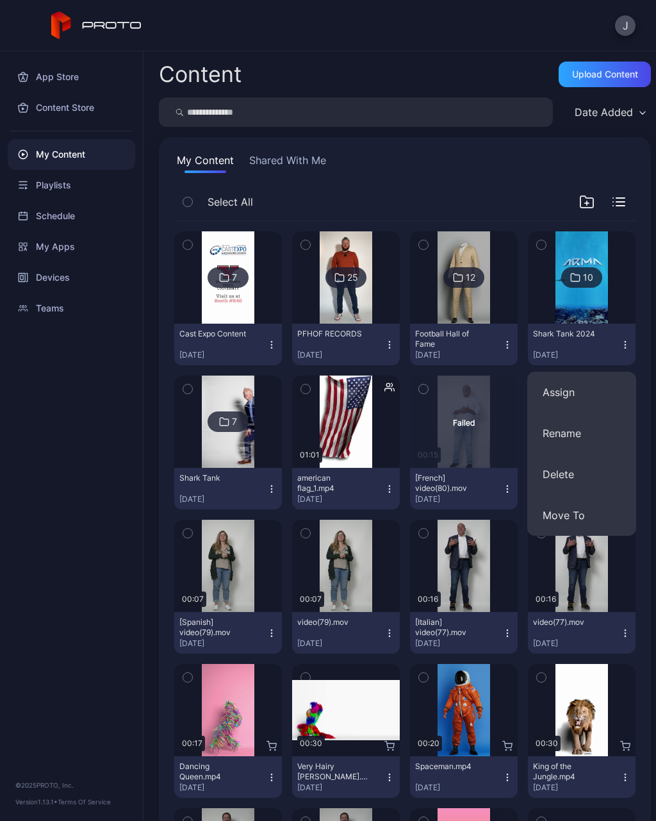
click at [603, 281] on img at bounding box center [581, 277] width 52 height 92
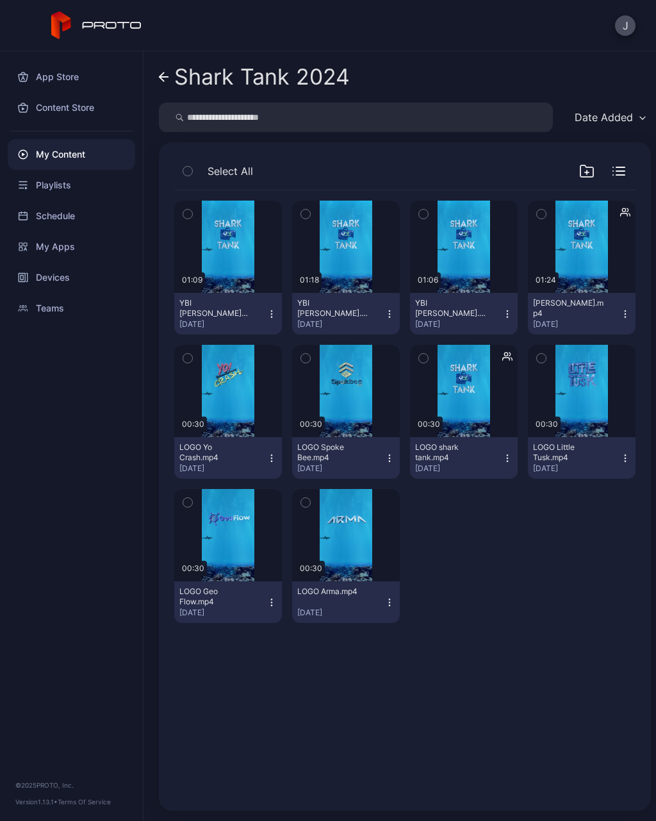
click at [588, 581] on div "Preview 01:09 YBI Tanisha REV.mp4 Oct 23, 2024 Preview 01:18 YBI Stephanie.mp4 …" at bounding box center [404, 411] width 461 height 443
click at [176, 74] on div "Shark Tank 2024" at bounding box center [262, 77] width 176 height 24
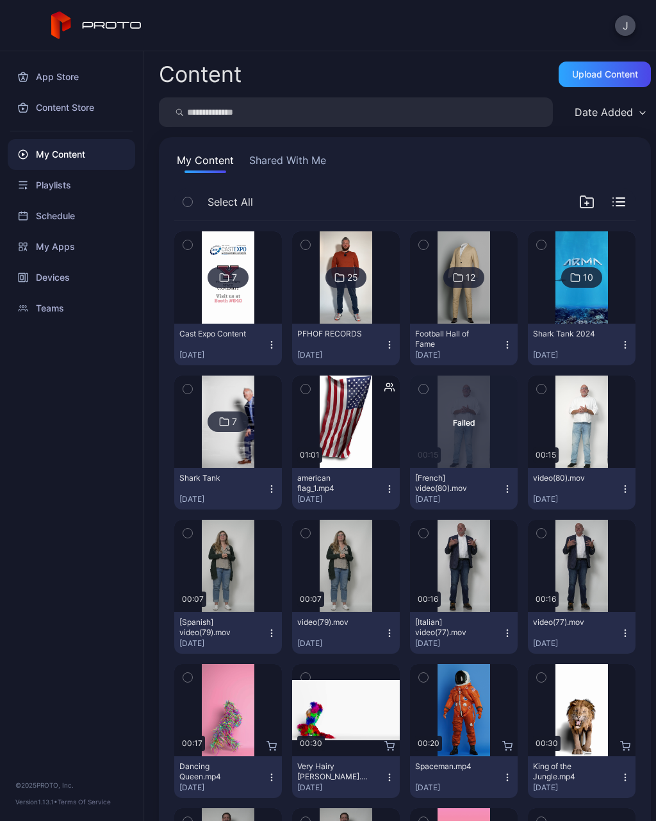
click at [613, 206] on icon "button" at bounding box center [613, 206] width 0 height 0
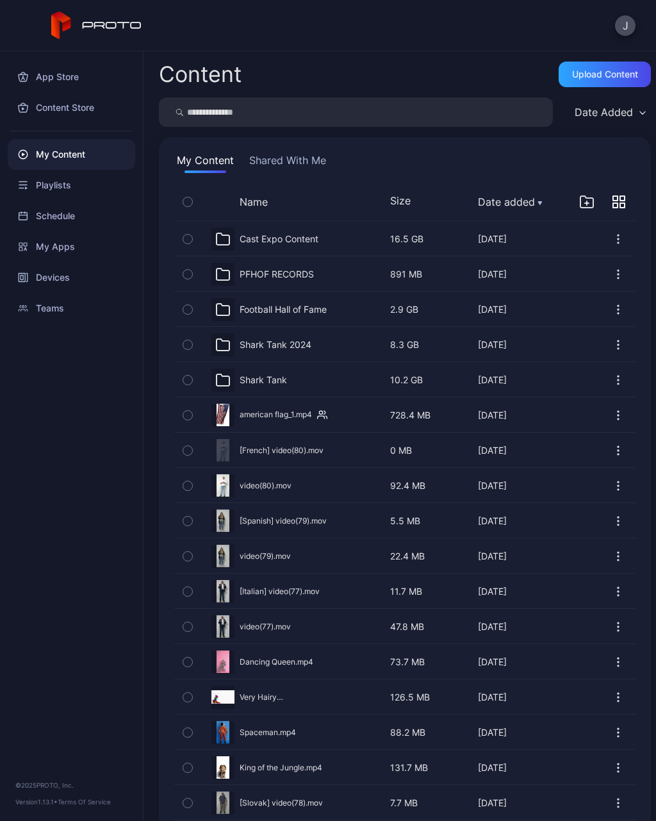
click at [288, 242] on div "Cast Expo Content" at bounding box center [279, 239] width 79 height 12
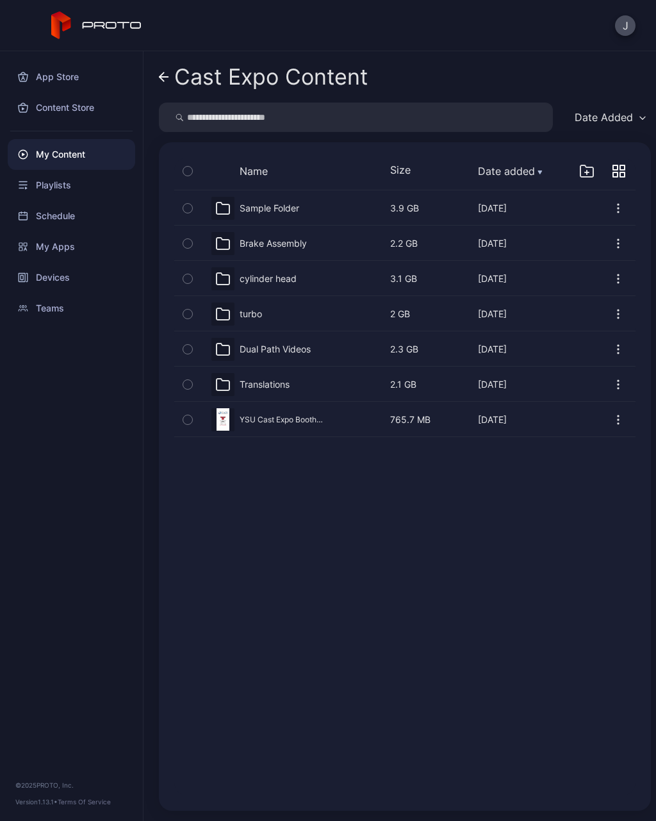
click at [292, 237] on div "Brake Assembly Jul 21, 2023" at bounding box center [277, 243] width 152 height 23
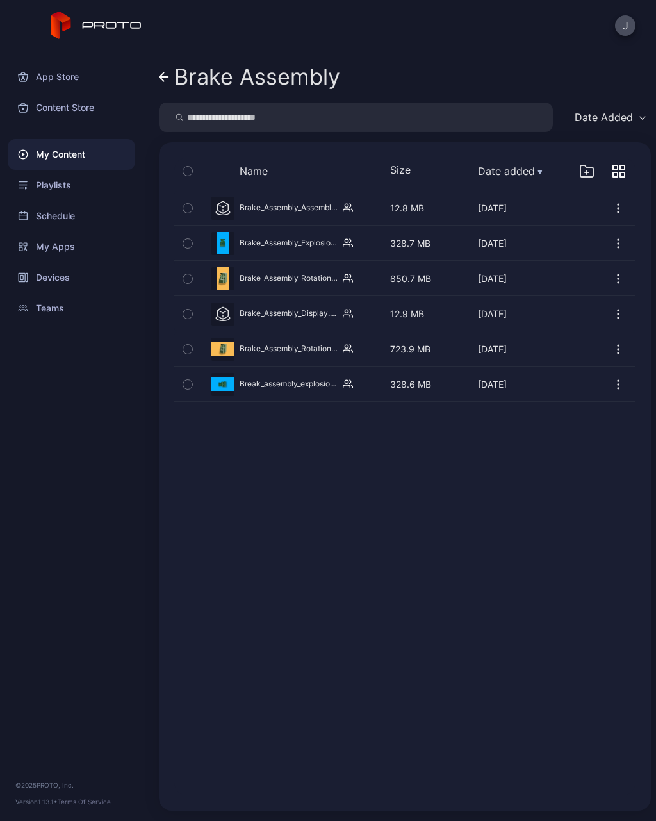
click at [192, 204] on icon "button" at bounding box center [187, 208] width 9 height 14
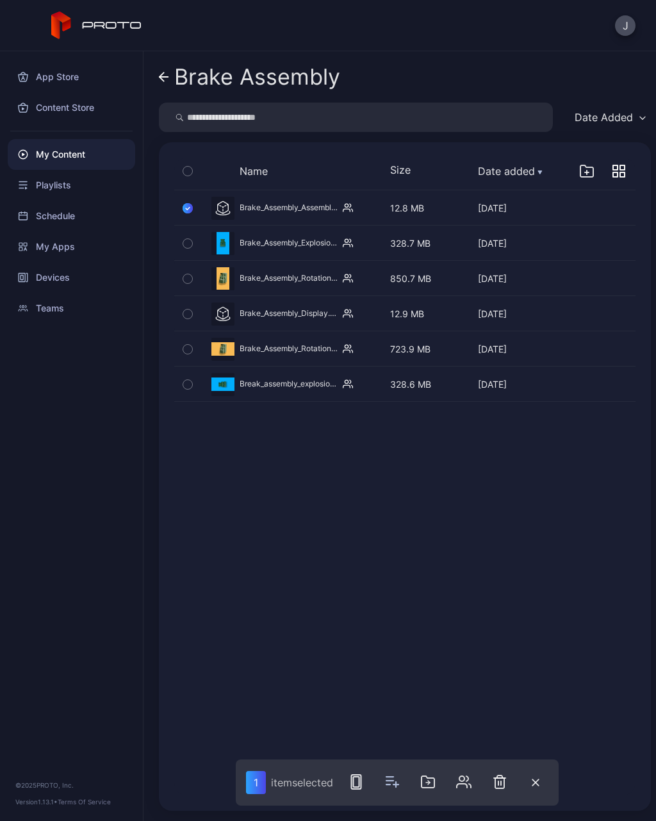
click at [186, 177] on icon "button" at bounding box center [187, 171] width 9 height 14
click at [470, 785] on icon "button" at bounding box center [467, 781] width 15 height 15
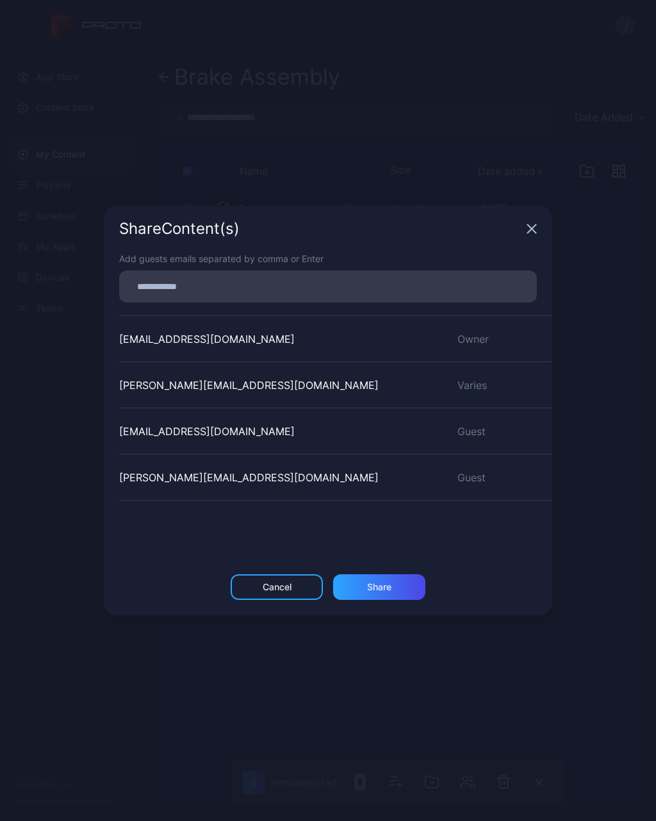
click at [220, 278] on input at bounding box center [328, 286] width 402 height 17
type input "**********"
click at [630, 717] on div "**********" at bounding box center [328, 410] width 656 height 821
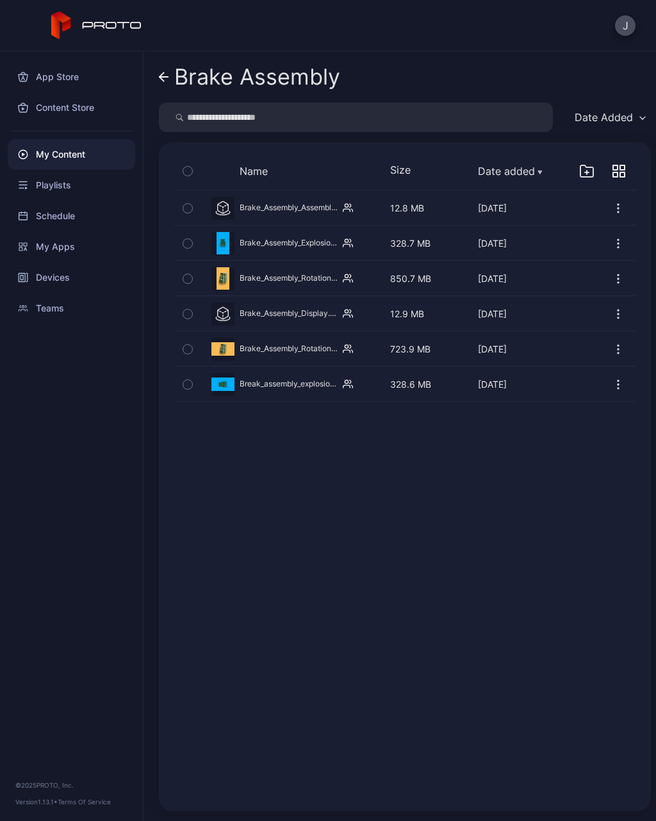
click at [193, 173] on button "button" at bounding box center [187, 171] width 27 height 27
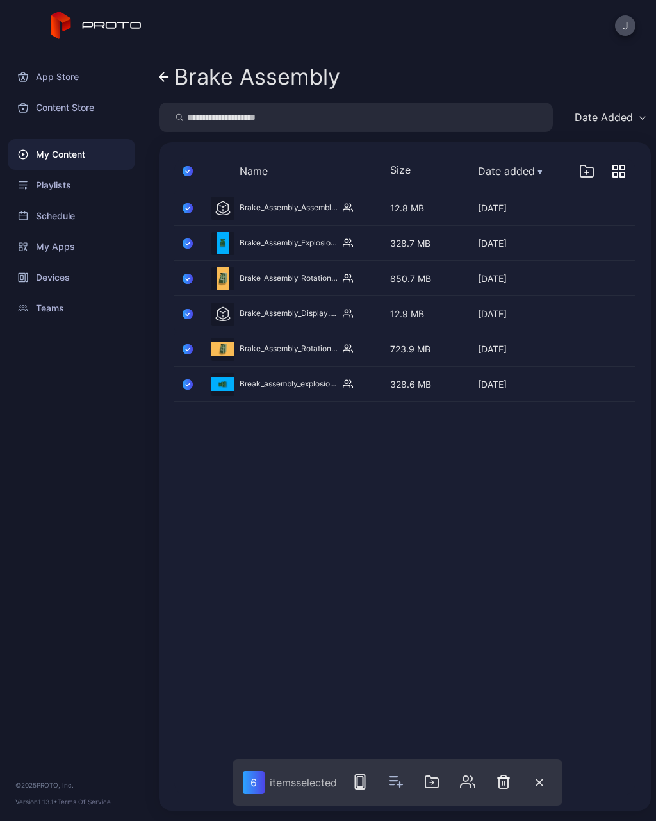
click at [463, 789] on icon "button" at bounding box center [467, 781] width 15 height 15
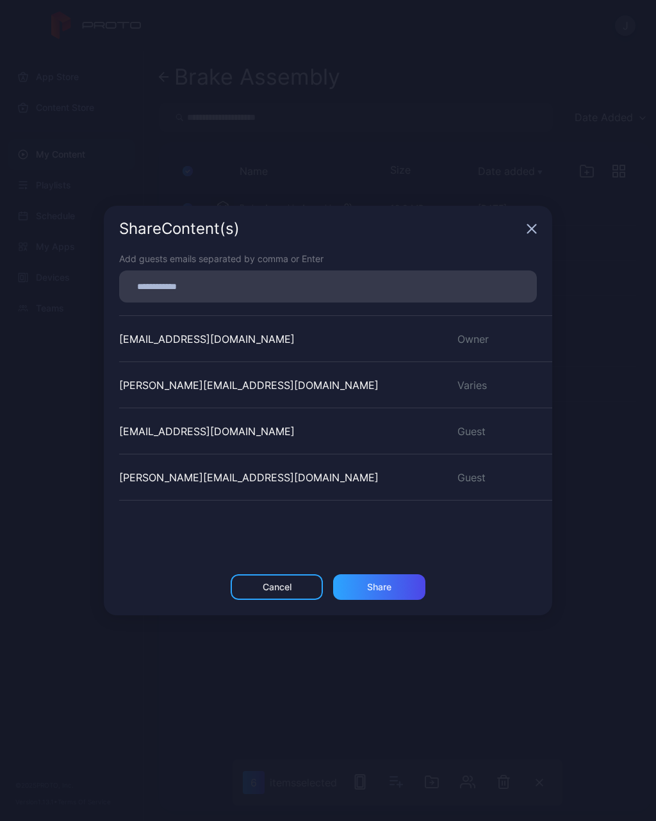
click at [222, 280] on input at bounding box center [328, 286] width 402 height 17
type input "**********"
click at [395, 587] on div "Share" at bounding box center [379, 587] width 92 height 26
click at [534, 224] on icon "button" at bounding box center [532, 229] width 10 height 10
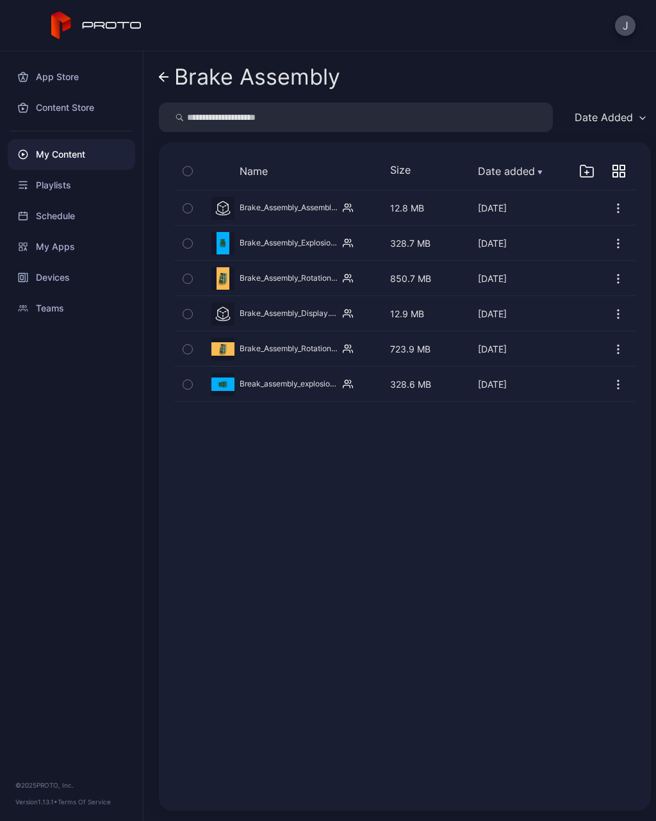
click at [160, 74] on icon at bounding box center [164, 77] width 10 height 11
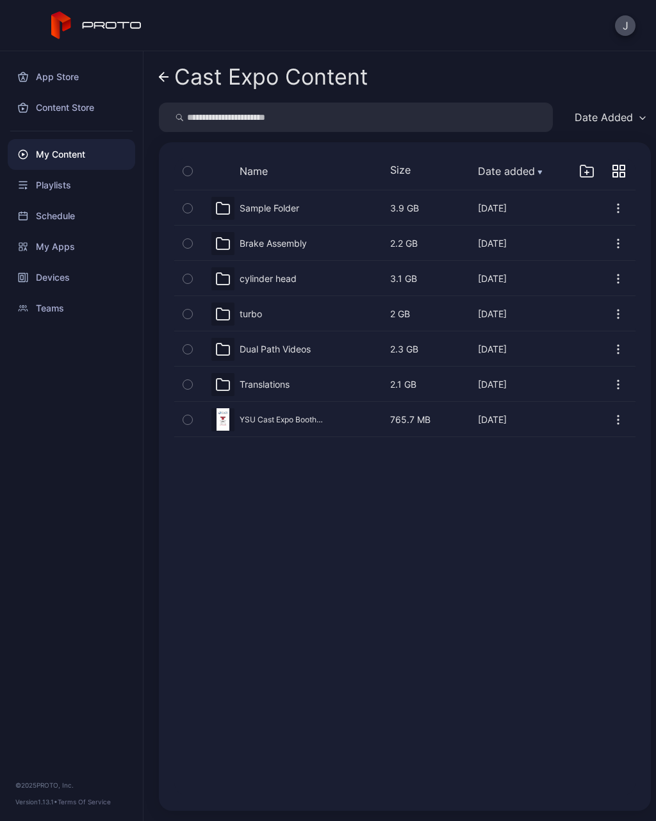
click at [228, 277] on icon at bounding box center [222, 278] width 15 height 15
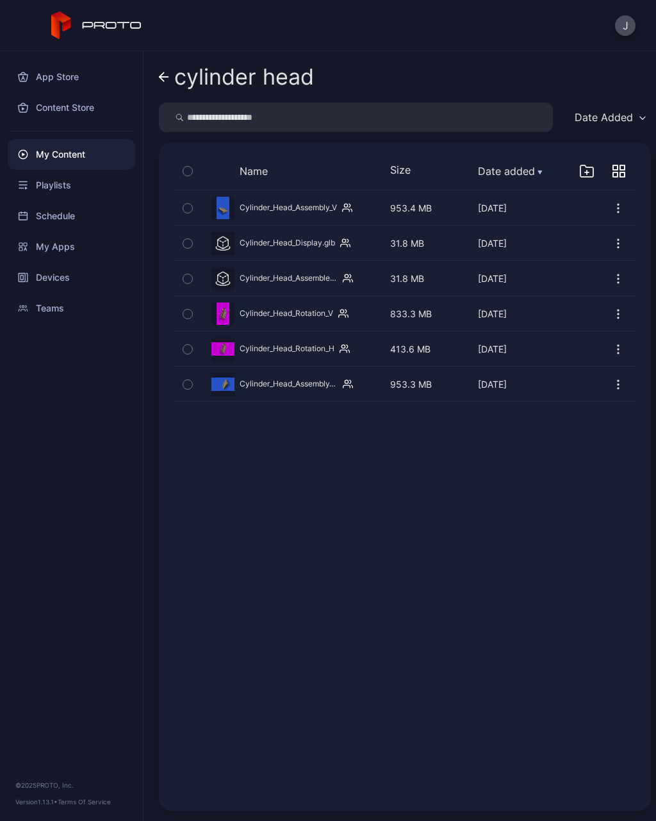
click at [186, 209] on icon "button" at bounding box center [187, 208] width 9 height 14
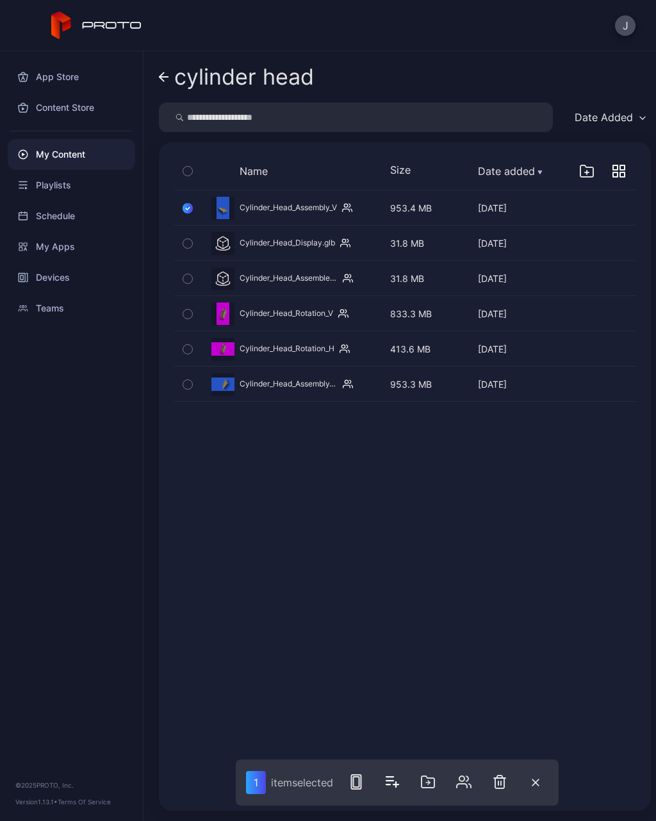
click at [193, 168] on button "button" at bounding box center [187, 171] width 27 height 27
click at [468, 785] on icon "button" at bounding box center [467, 781] width 15 height 15
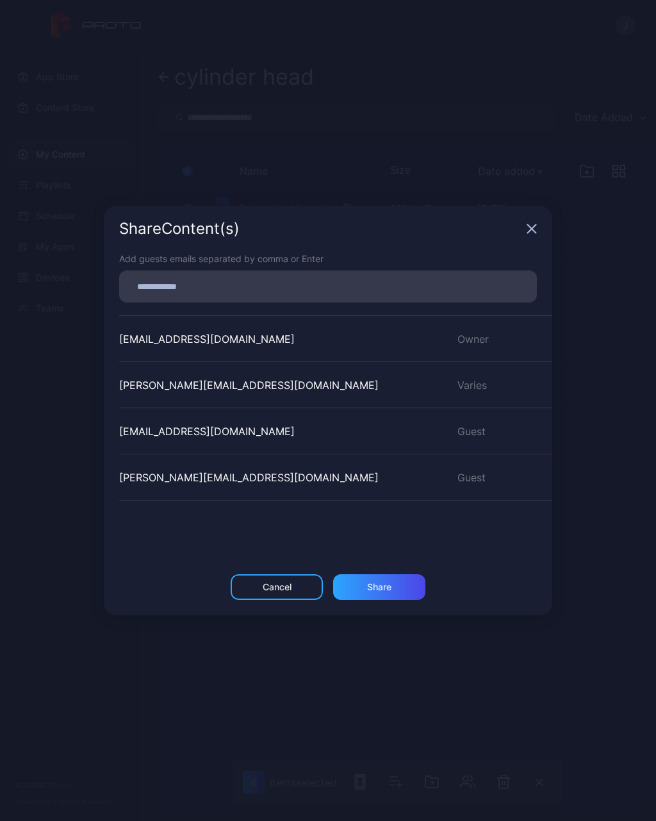
click at [230, 281] on input at bounding box center [328, 286] width 402 height 17
type input "**********"
click at [391, 589] on div "Share" at bounding box center [379, 587] width 24 height 10
click at [377, 590] on div "Share" at bounding box center [379, 587] width 24 height 10
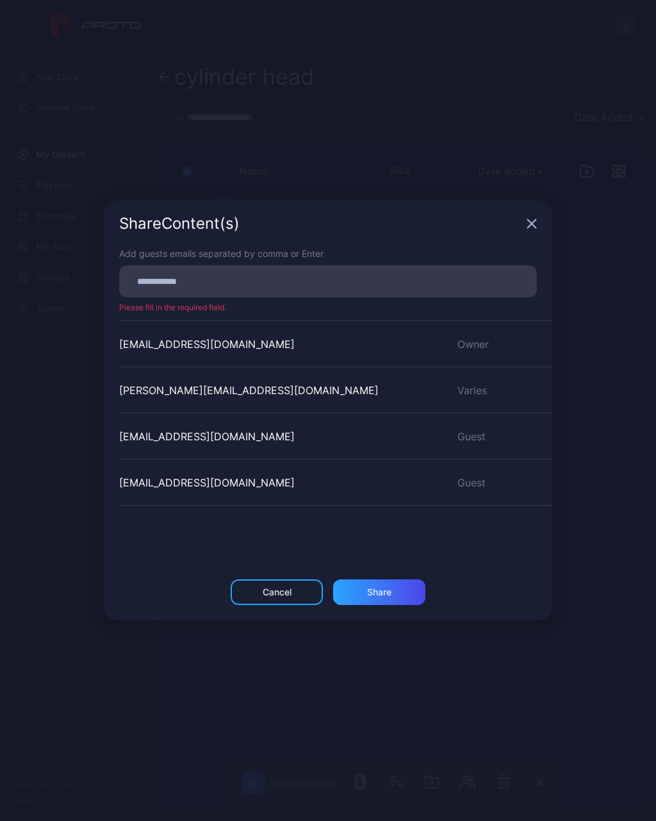
click at [535, 222] on icon "button" at bounding box center [532, 223] width 10 height 10
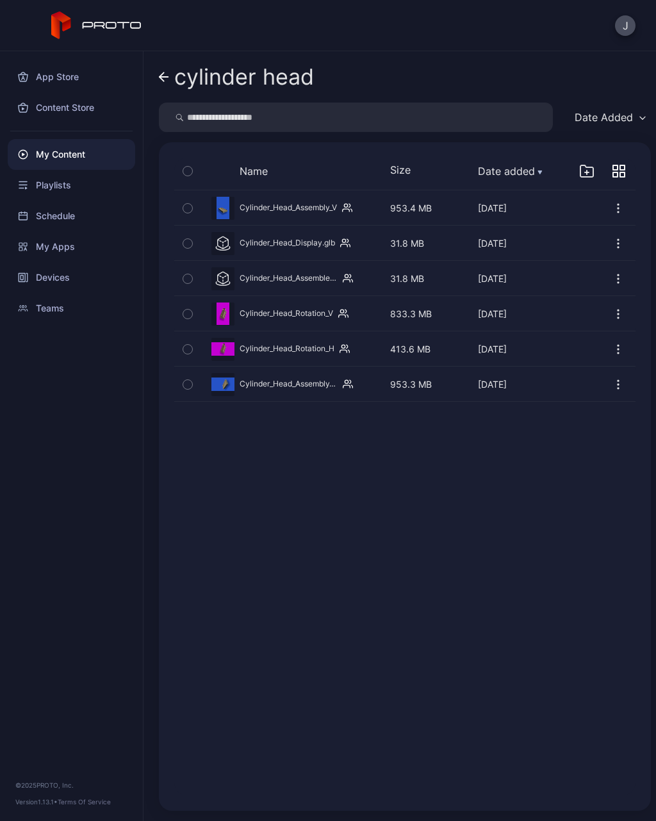
click at [162, 68] on link "cylinder head" at bounding box center [236, 76] width 155 height 31
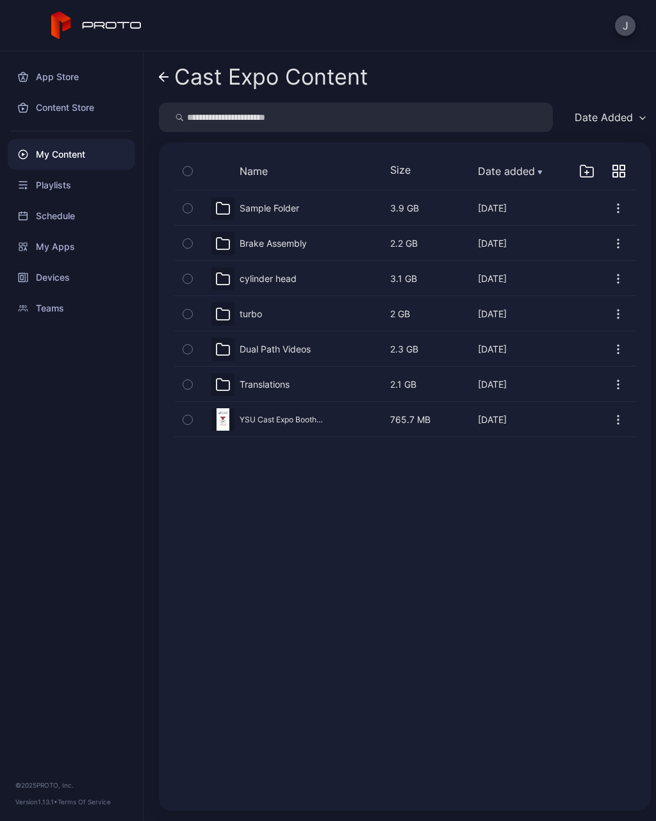
click at [249, 313] on div "turbo" at bounding box center [251, 314] width 22 height 12
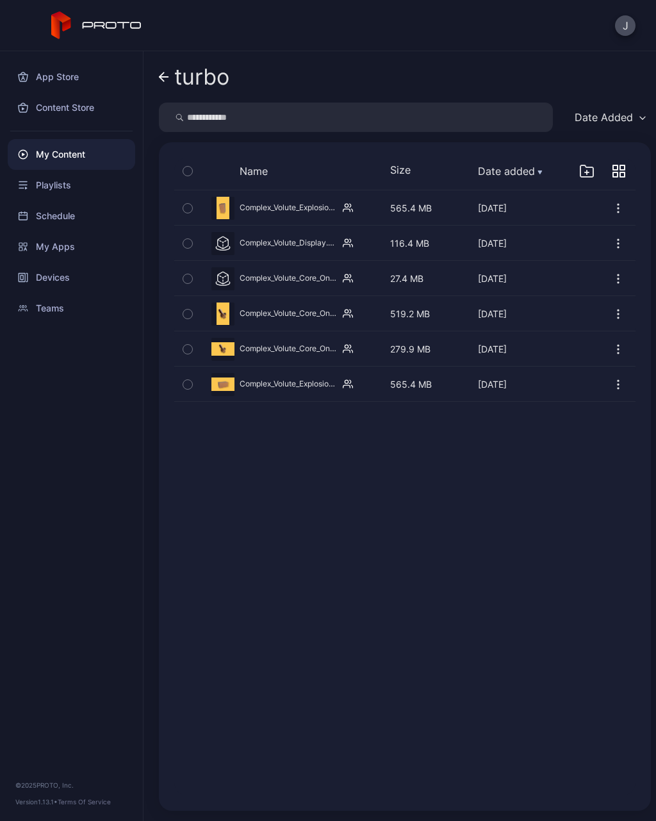
click at [187, 176] on icon "button" at bounding box center [187, 171] width 9 height 14
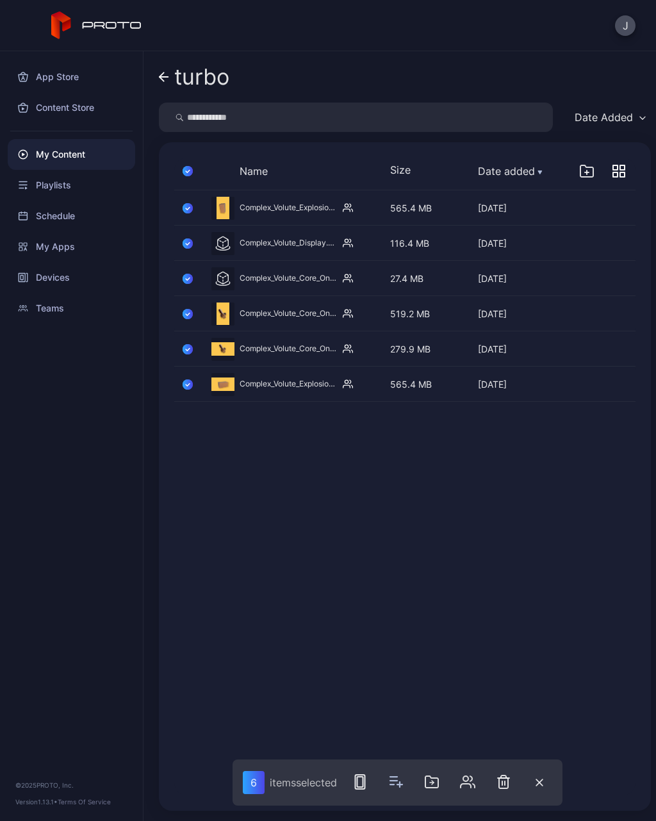
click at [468, 786] on icon "button" at bounding box center [467, 781] width 15 height 15
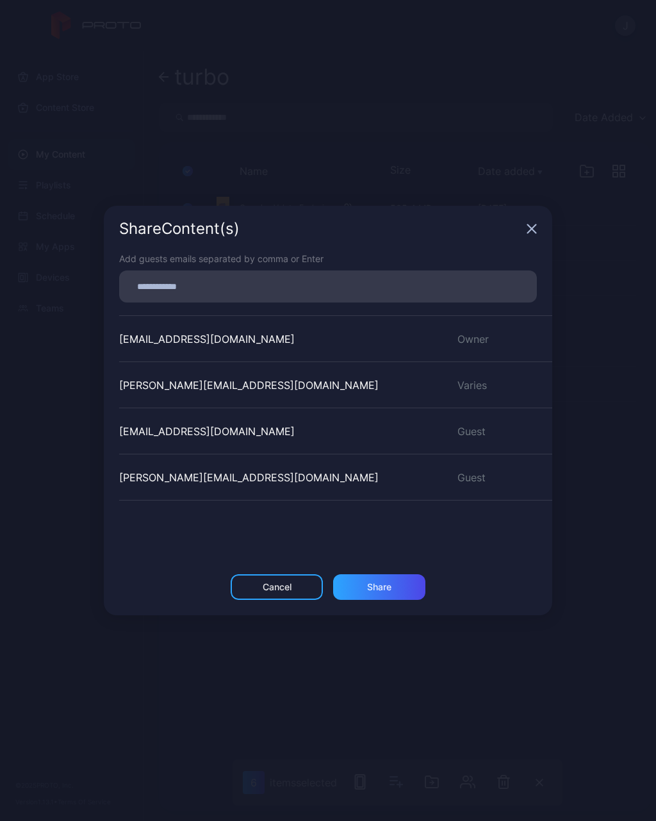
click at [192, 281] on input at bounding box center [328, 286] width 402 height 17
type input "**********"
click at [383, 586] on div "Share" at bounding box center [379, 587] width 24 height 10
click at [536, 229] on div "Share Content (s)" at bounding box center [328, 229] width 448 height 46
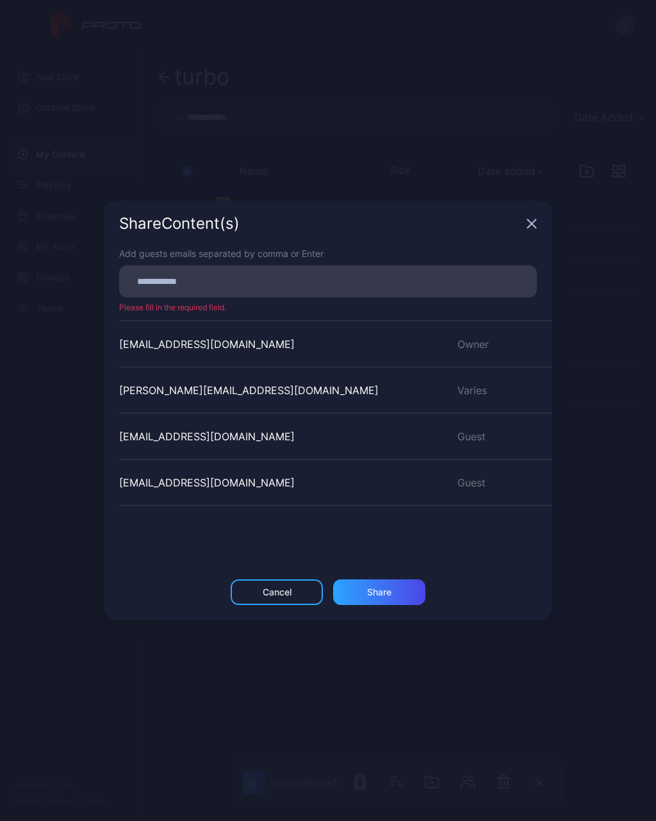
click at [533, 222] on icon "button" at bounding box center [532, 224] width 8 height 8
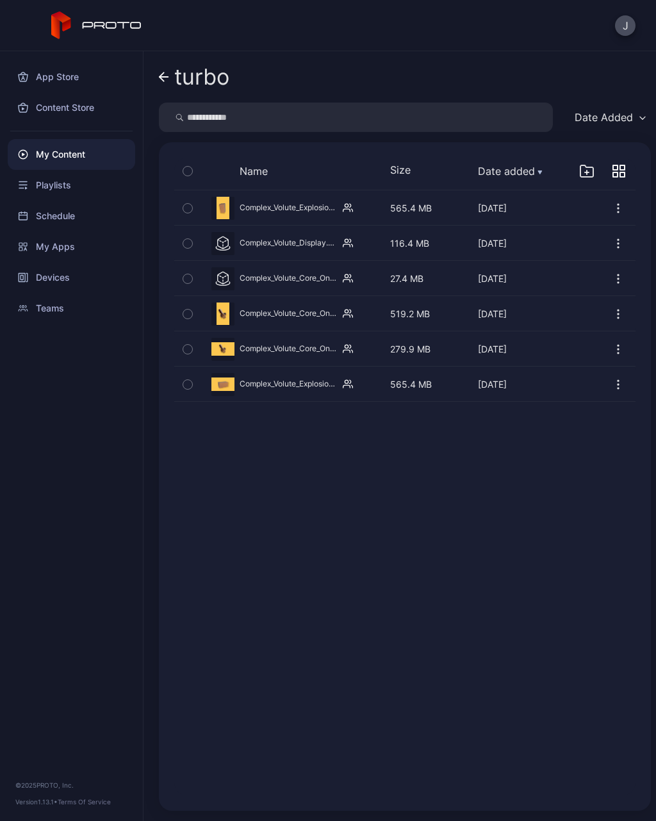
click at [44, 158] on div "My Content" at bounding box center [71, 154] width 127 height 31
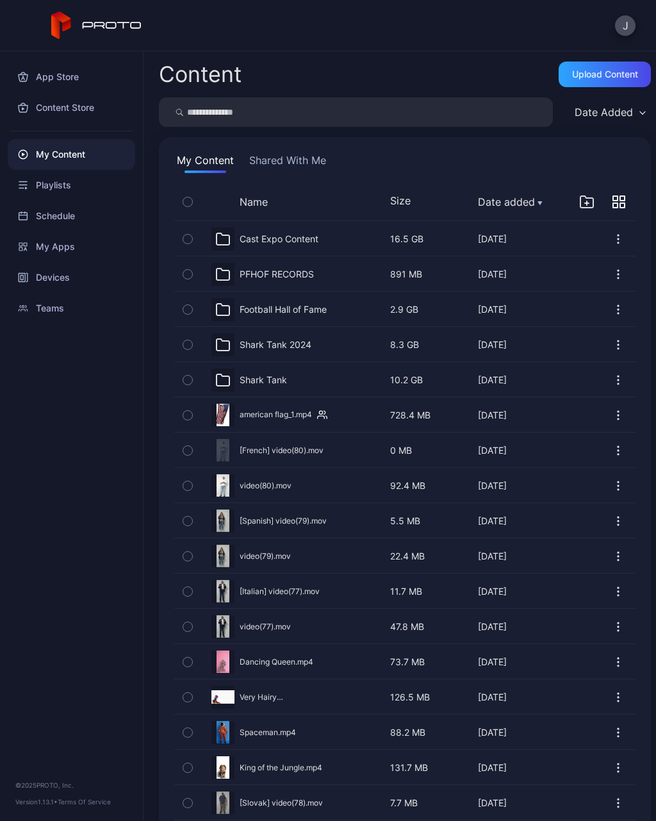
click at [584, 78] on div "Upload Content" at bounding box center [605, 74] width 66 height 10
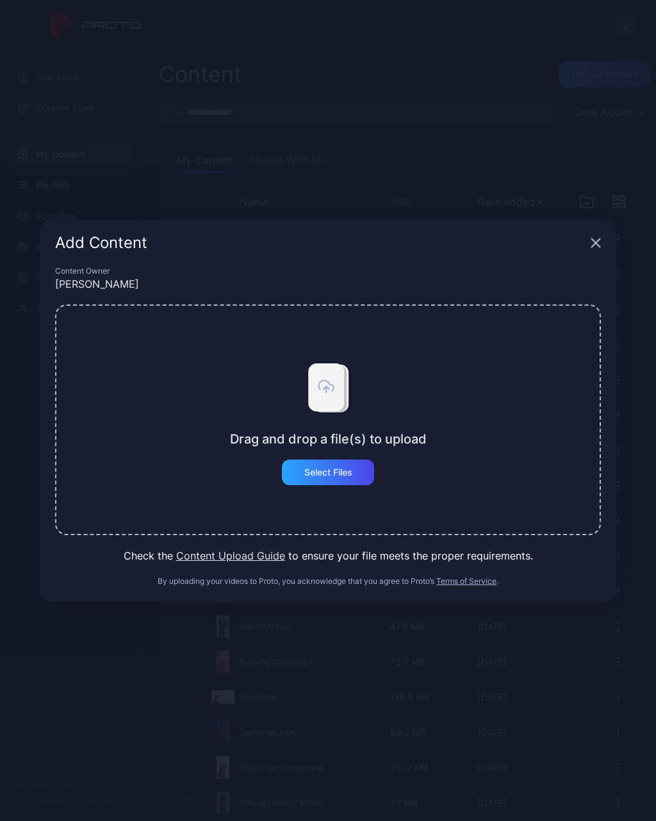
click at [331, 483] on div "Select Files" at bounding box center [328, 472] width 92 height 26
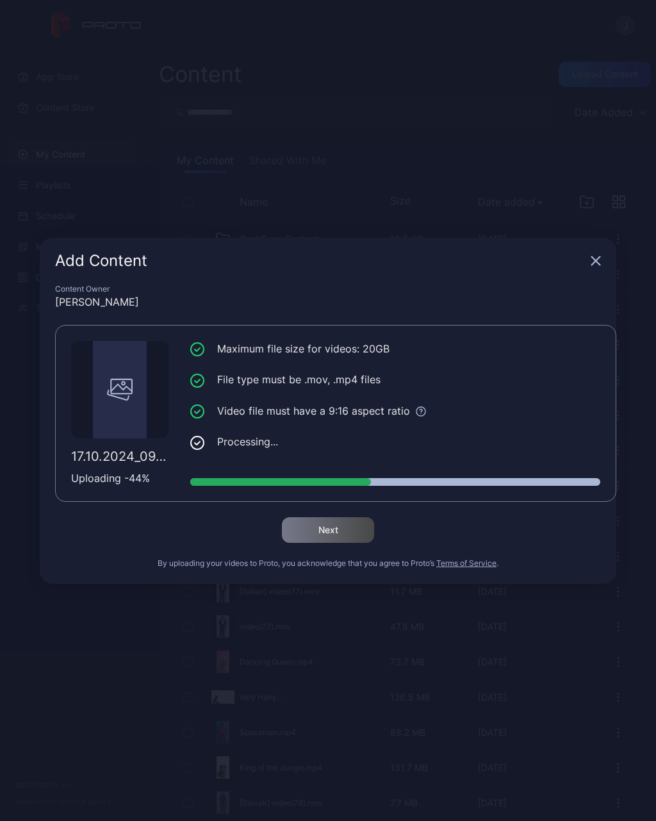
click at [584, 249] on div "Add Content" at bounding box center [328, 261] width 577 height 46
click at [592, 262] on icon "button" at bounding box center [596, 261] width 10 height 10
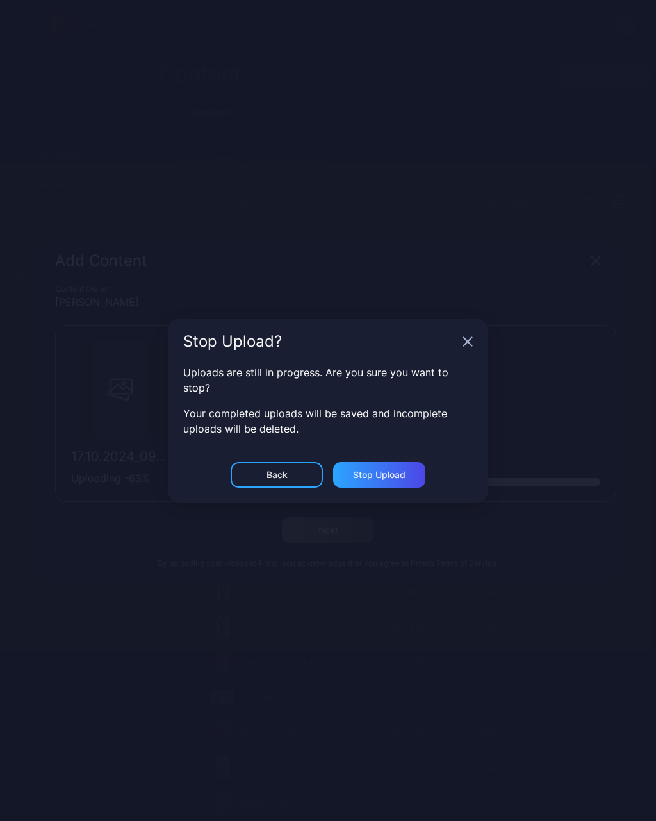
click at [380, 480] on div "Stop Upload" at bounding box center [379, 475] width 92 height 26
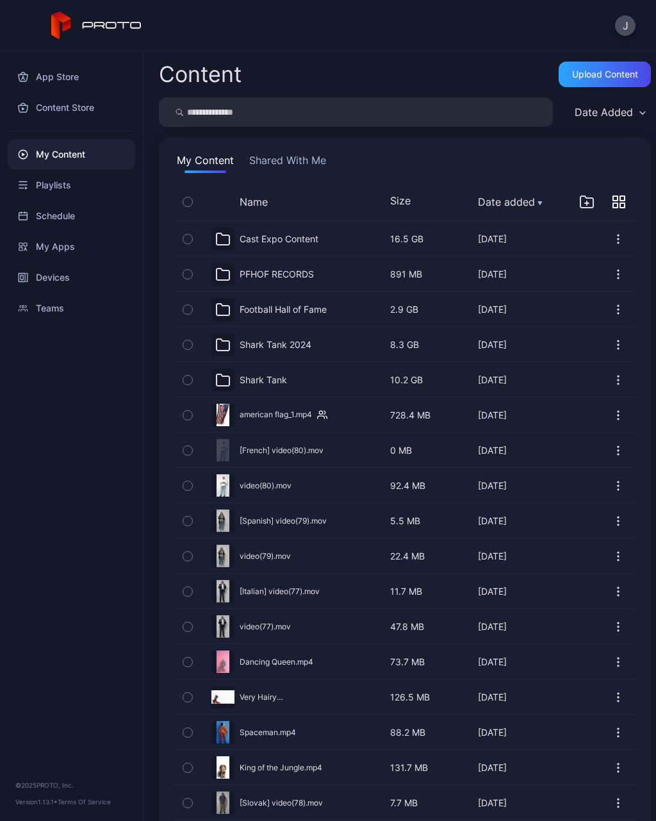
click at [34, 167] on div "My Content" at bounding box center [71, 154] width 127 height 31
click at [615, 205] on icon "button" at bounding box center [618, 201] width 13 height 13
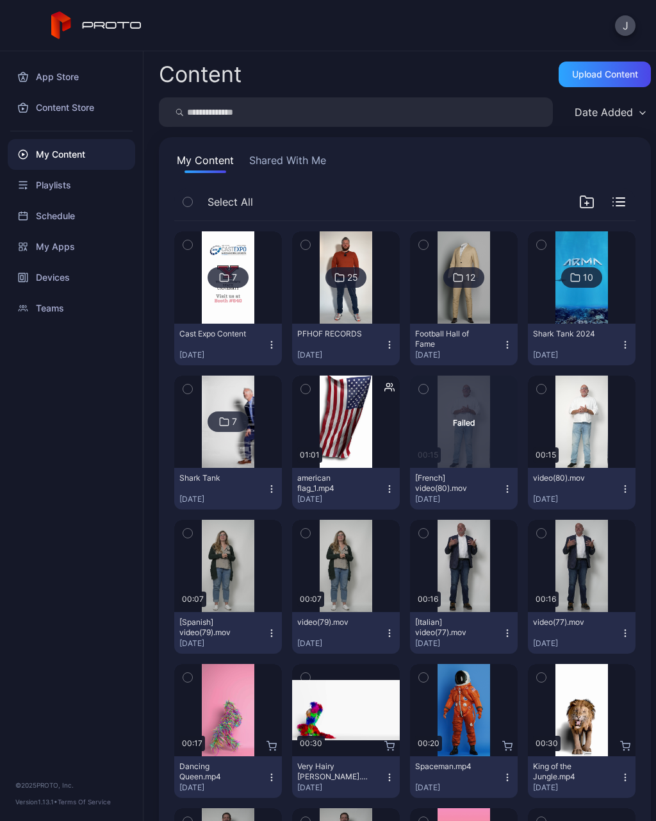
click at [302, 242] on icon "button" at bounding box center [305, 245] width 9 height 14
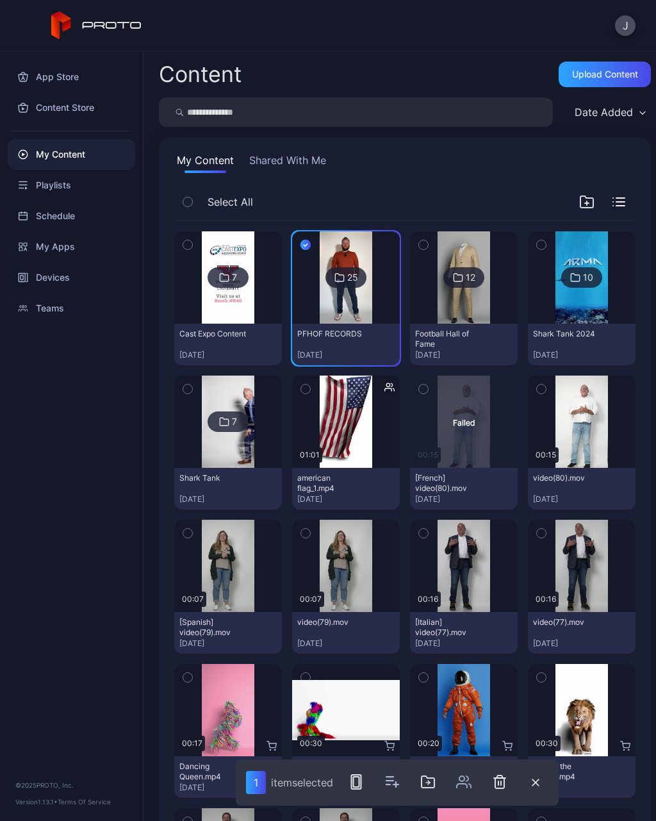
click at [423, 248] on icon "button" at bounding box center [423, 245] width 9 height 14
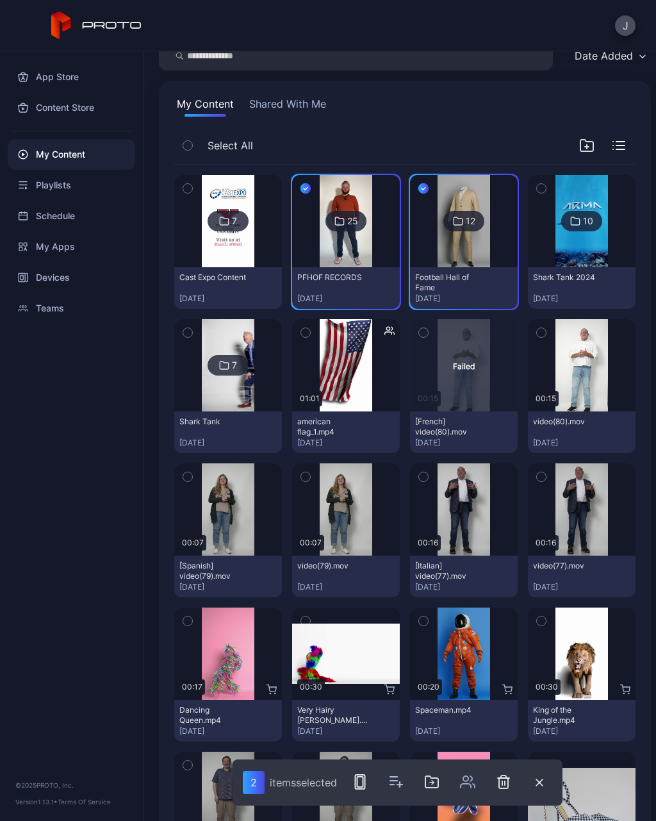
scroll to position [57, 0]
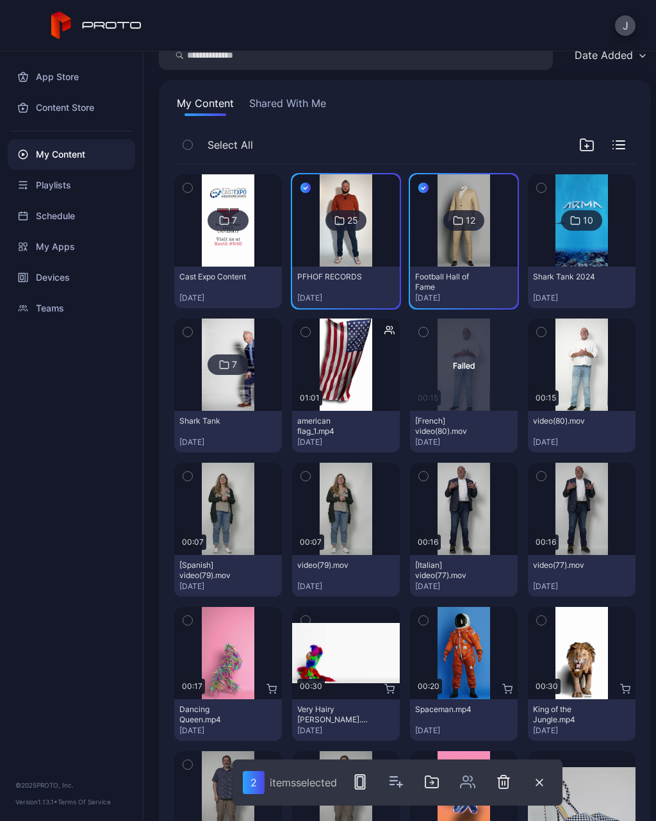
click at [310, 343] on button "button" at bounding box center [305, 331] width 27 height 27
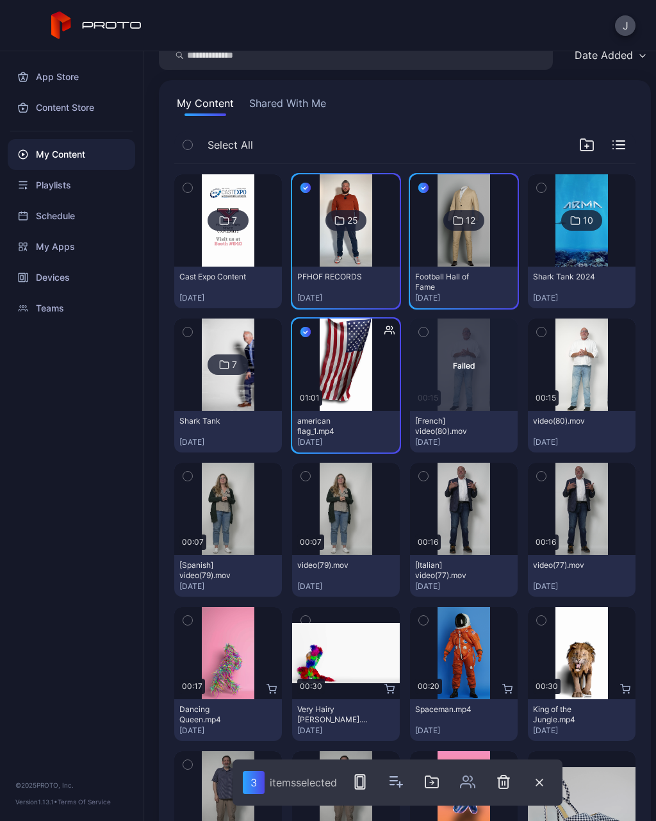
click at [428, 186] on icon "button" at bounding box center [423, 188] width 10 height 14
click at [297, 343] on button "button" at bounding box center [305, 331] width 27 height 27
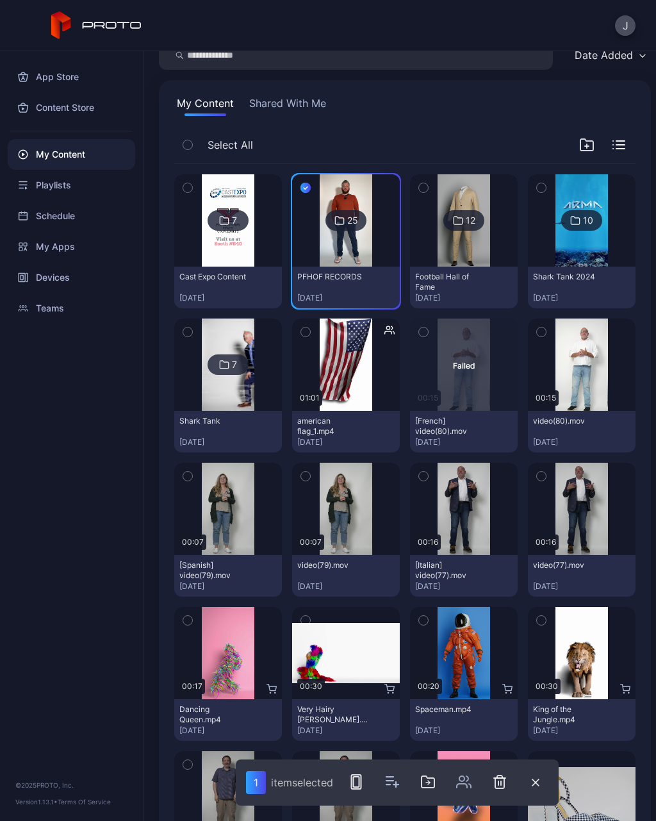
click at [301, 186] on icon "button" at bounding box center [305, 188] width 10 height 14
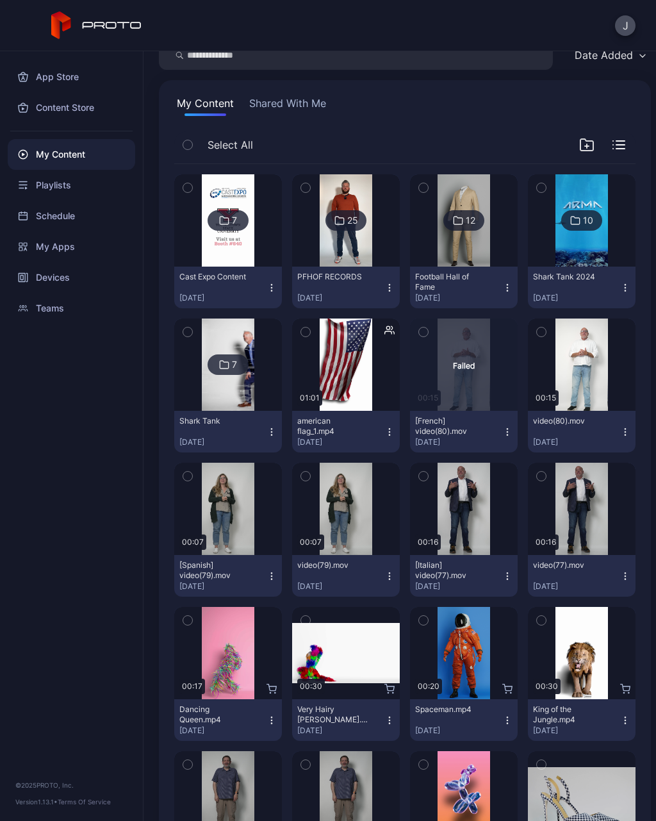
click at [193, 330] on button "button" at bounding box center [187, 331] width 27 height 27
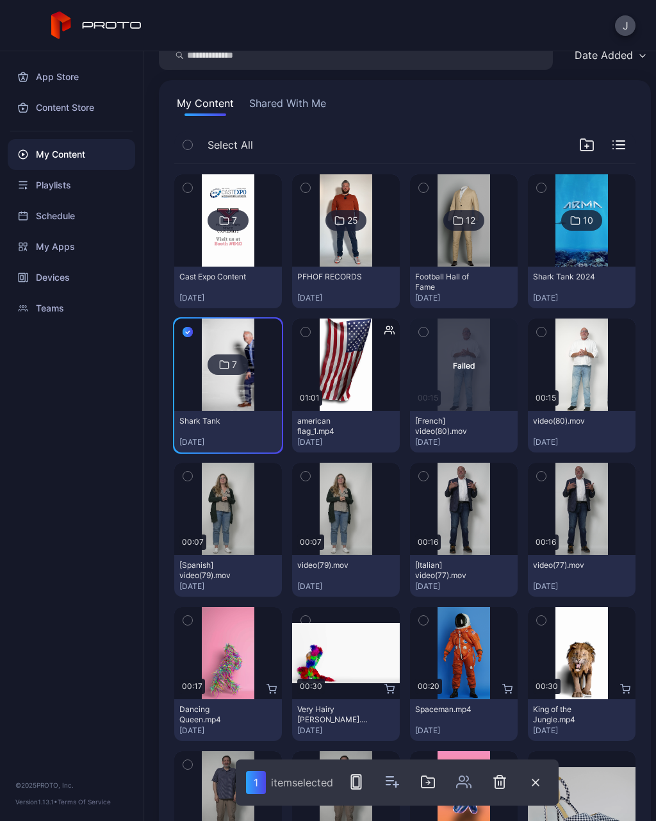
click at [307, 336] on icon "button" at bounding box center [305, 332] width 9 height 14
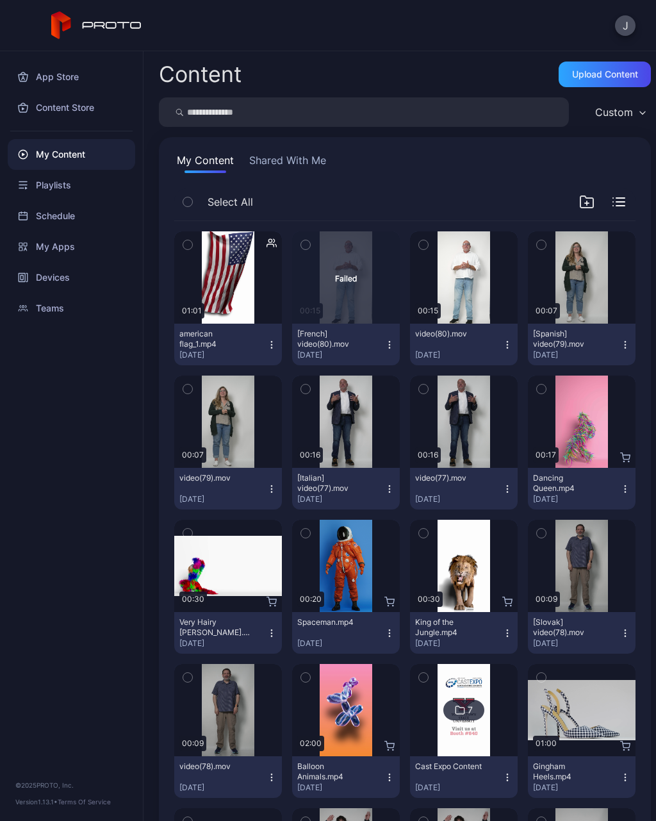
click at [195, 253] on button "button" at bounding box center [187, 244] width 27 height 27
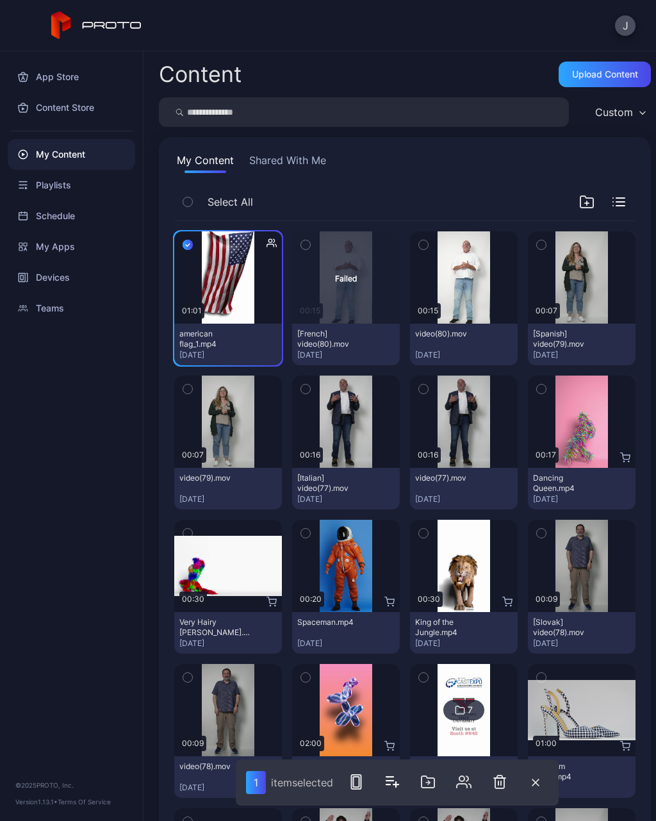
click at [312, 389] on button "button" at bounding box center [305, 388] width 27 height 27
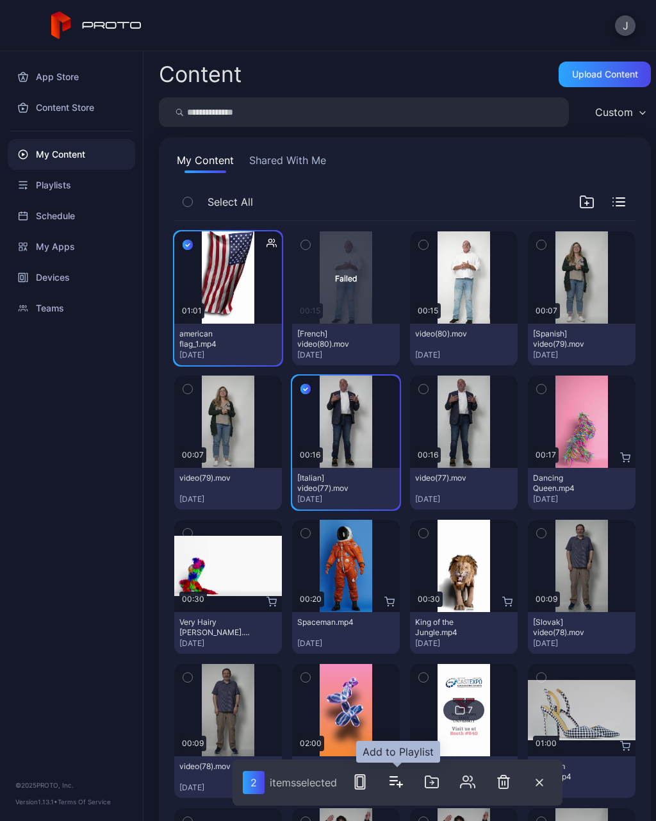
click at [392, 786] on icon "button" at bounding box center [395, 781] width 15 height 15
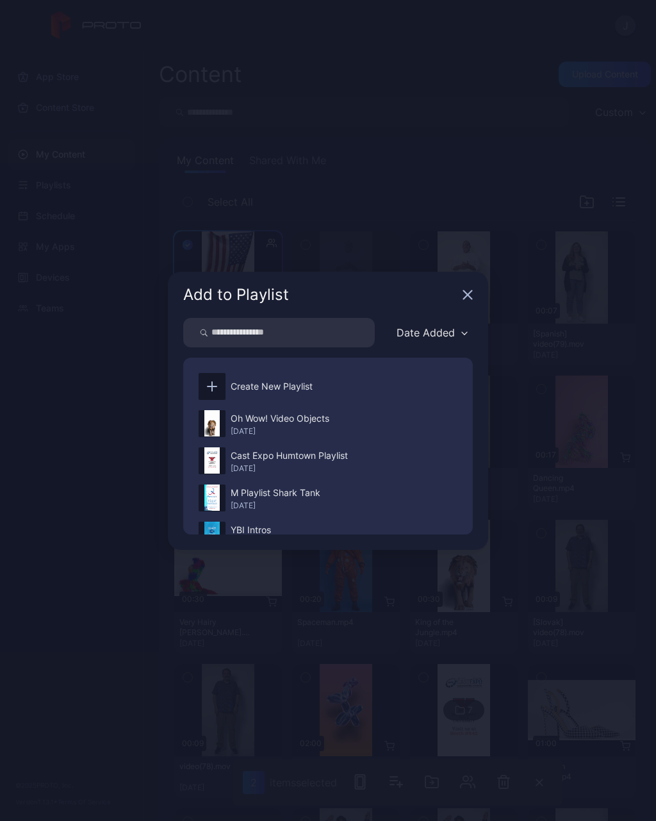
click at [470, 298] on icon "button" at bounding box center [468, 294] width 8 height 8
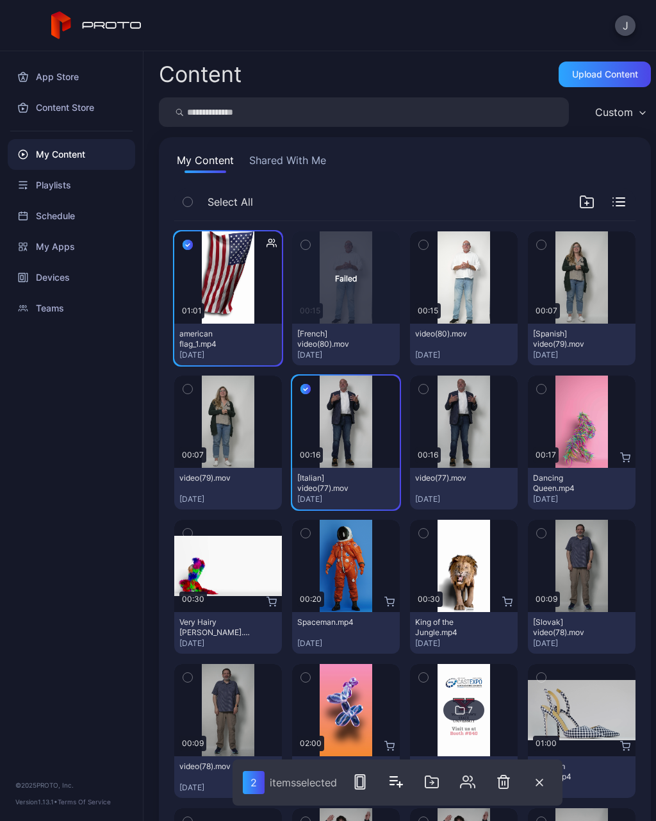
click at [40, 279] on div "Devices" at bounding box center [71, 277] width 127 height 31
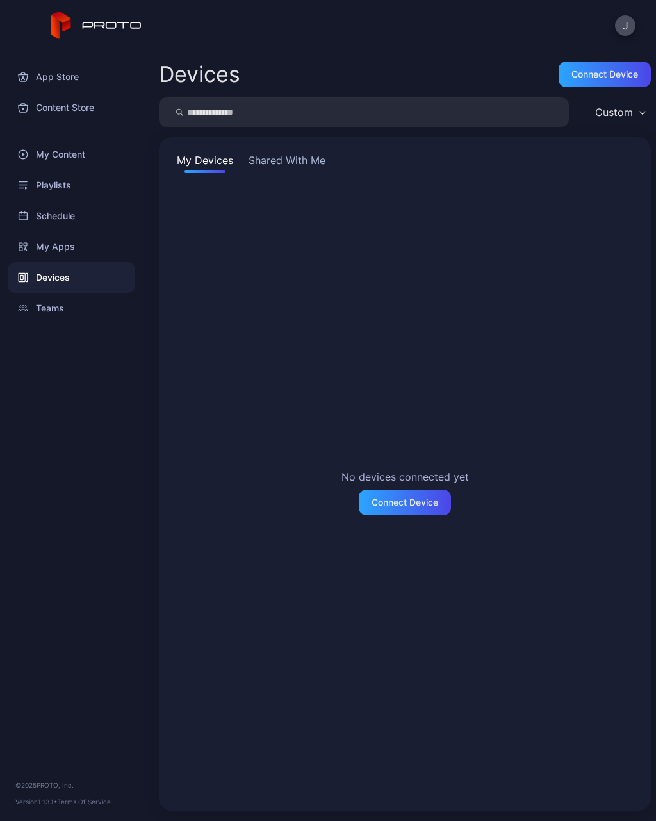
click at [284, 171] on button "Shared With Me" at bounding box center [287, 162] width 82 height 20
click at [286, 156] on button "Shared With Me" at bounding box center [287, 162] width 82 height 20
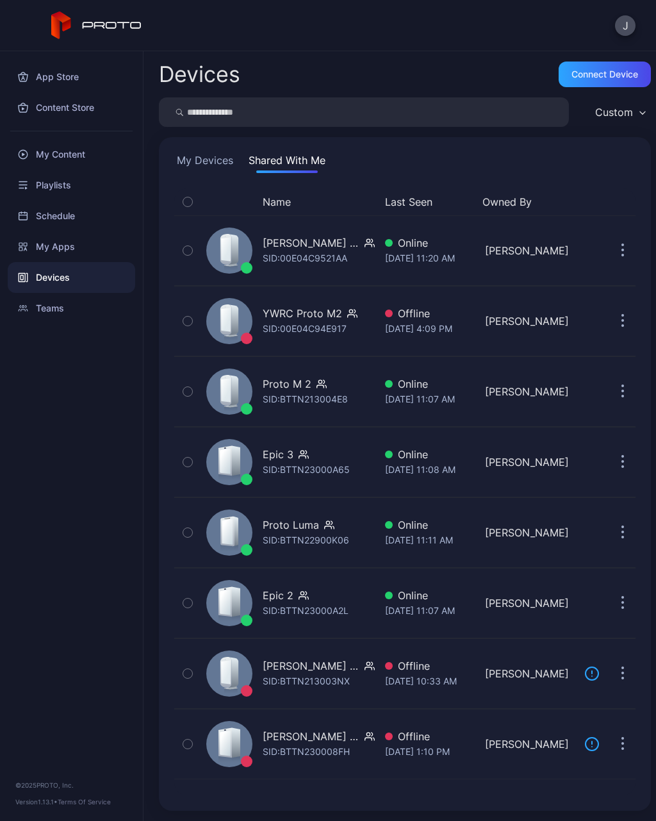
click at [193, 167] on button "My Devices" at bounding box center [204, 162] width 61 height 20
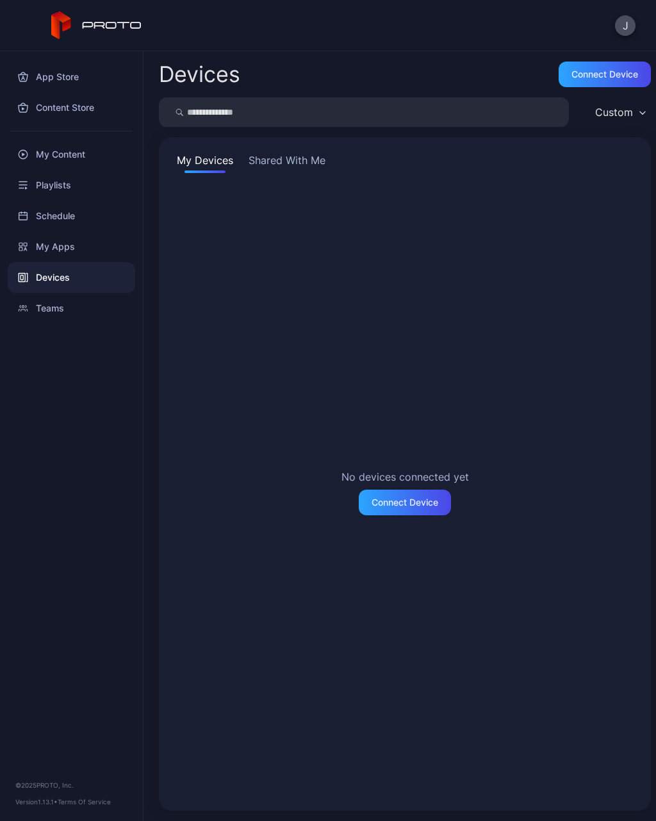
click at [289, 161] on button "Shared With Me" at bounding box center [287, 162] width 82 height 20
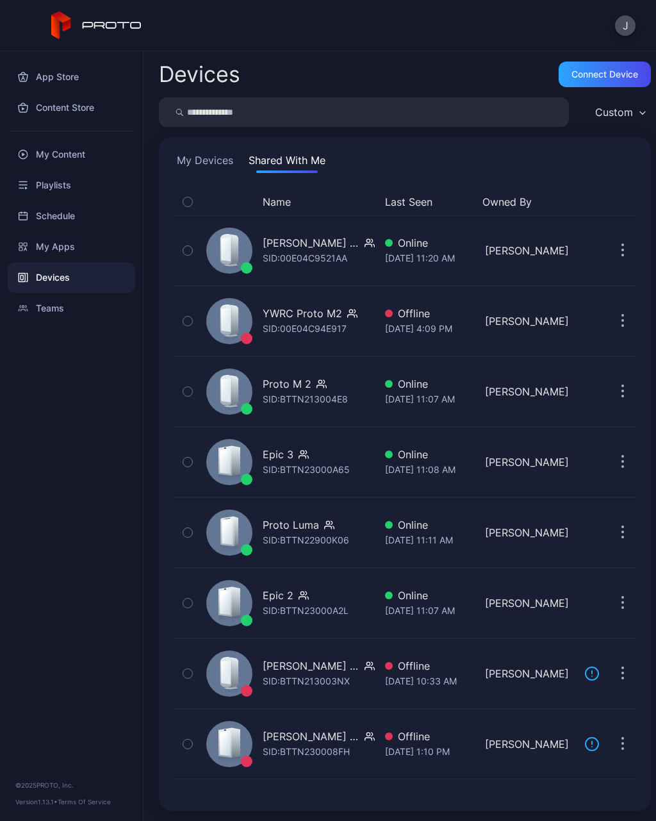
click at [322, 250] on div "SID: 00E04C9521AA" at bounding box center [305, 257] width 85 height 15
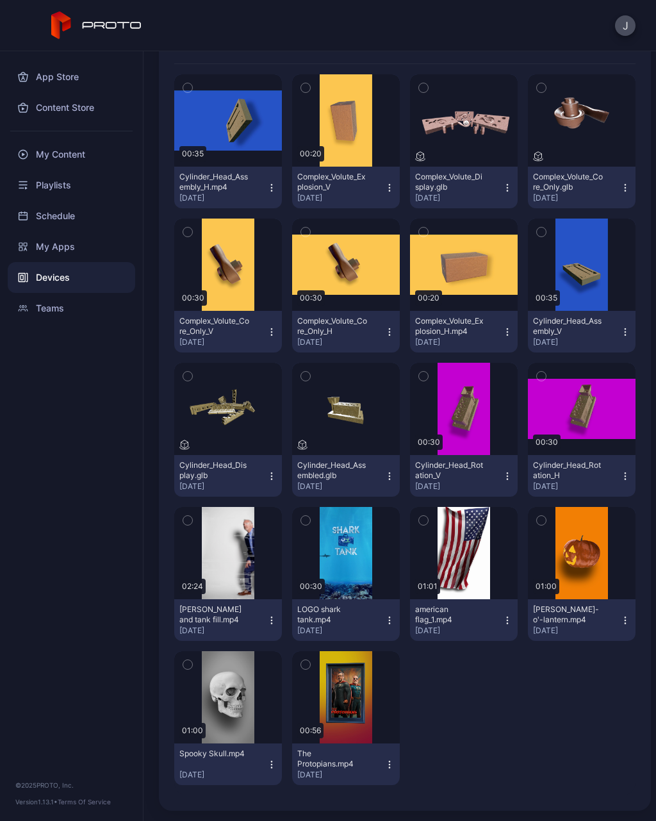
scroll to position [247, 0]
click at [0, 0] on div "button" at bounding box center [0, 0] width 0 height 0
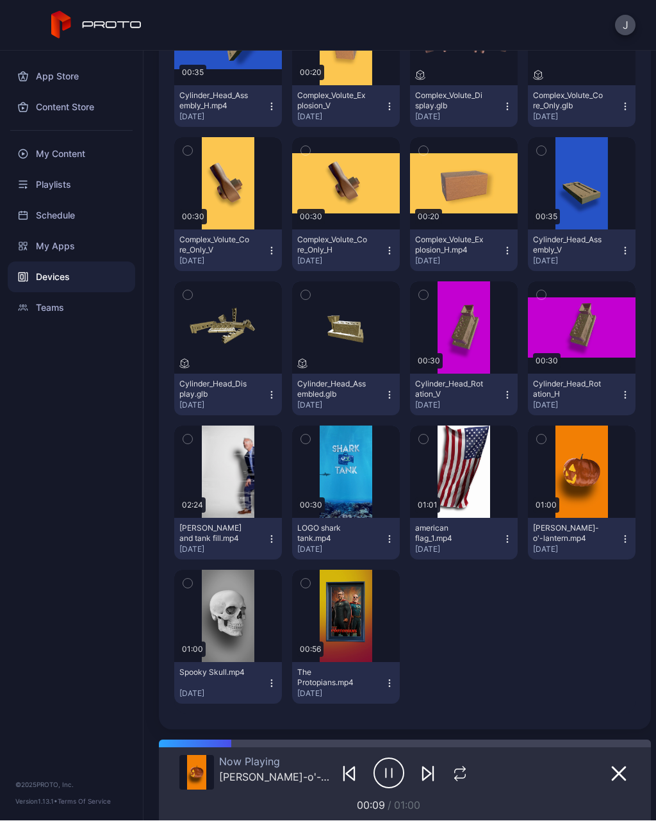
scroll to position [268, 0]
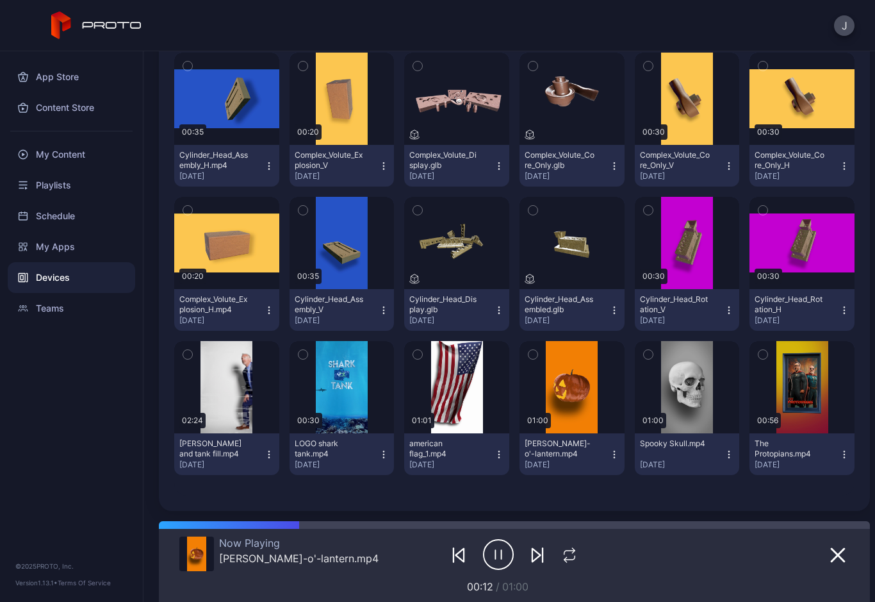
click at [492, 555] on icon "button" at bounding box center [498, 554] width 31 height 32
click at [488, 543] on icon "button" at bounding box center [498, 554] width 31 height 32
click at [563, 553] on icon "button" at bounding box center [569, 554] width 17 height 15
click at [571, 547] on icon "button" at bounding box center [569, 554] width 21 height 15
click at [532, 552] on icon "button" at bounding box center [536, 554] width 8 height 13
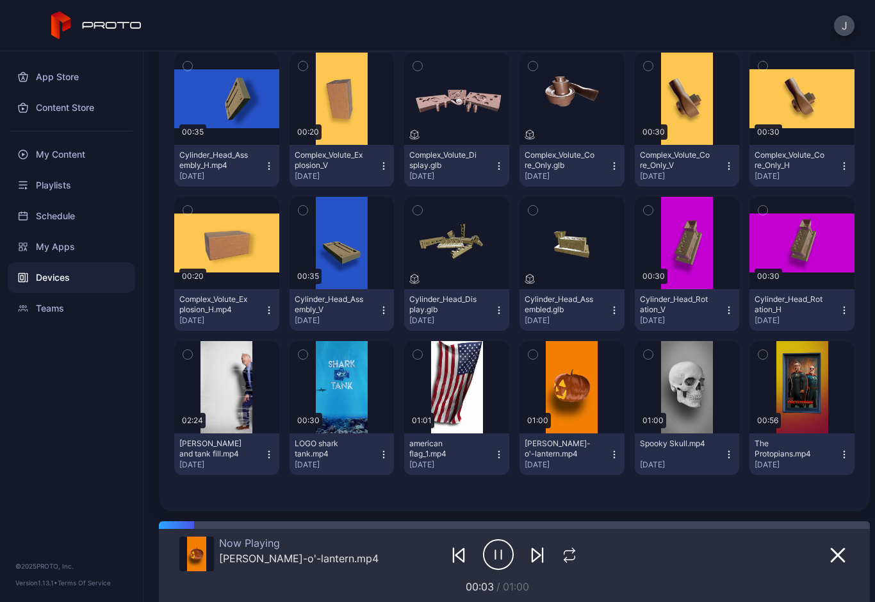
click at [0, 0] on div "button" at bounding box center [0, 0] width 0 height 0
click at [655, 347] on button "button" at bounding box center [763, 354] width 27 height 27
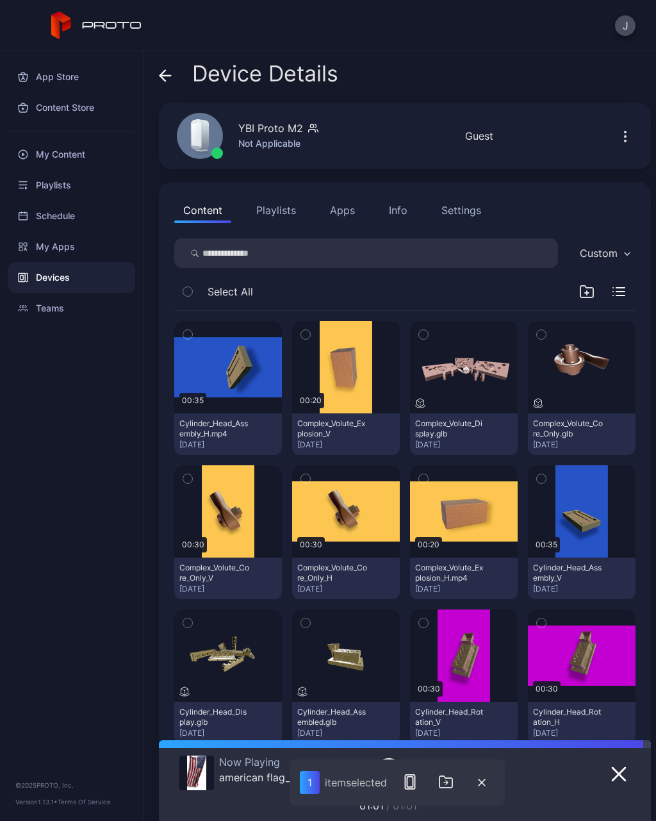
scroll to position [0, 0]
click at [67, 167] on div "My Content" at bounding box center [71, 154] width 127 height 31
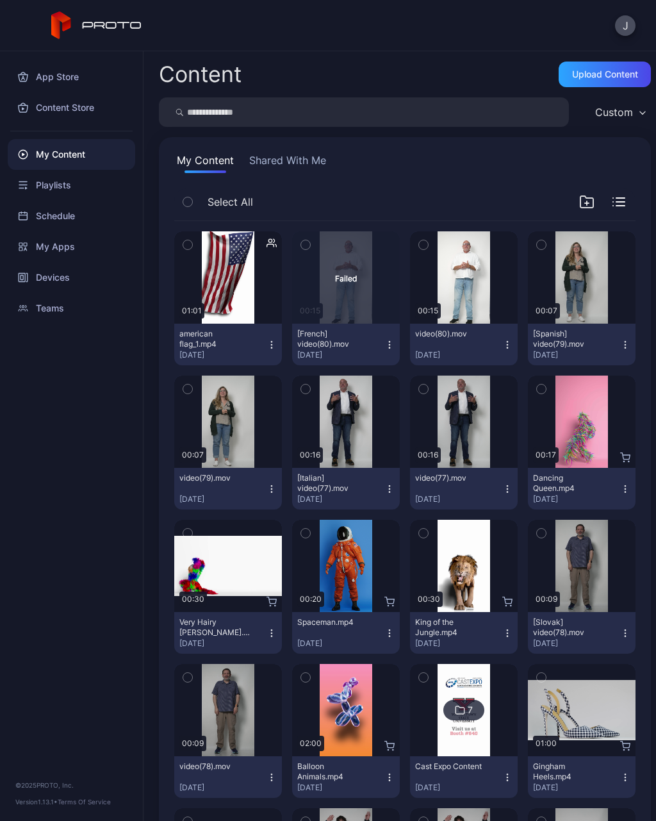
click at [272, 488] on icon "button" at bounding box center [271, 489] width 10 height 10
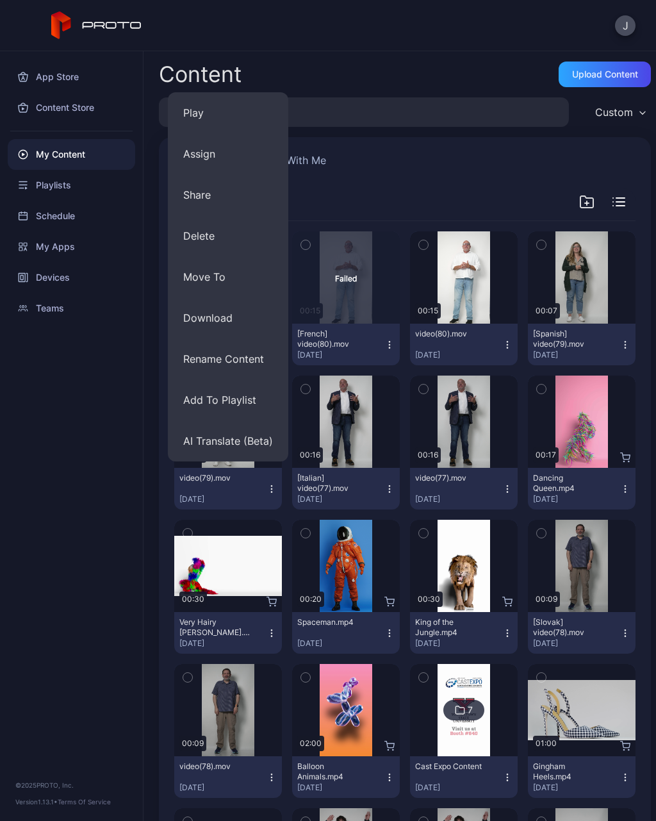
click at [13, 731] on div "App Store Content Store My Content Playlists Schedule My Apps Devices Teams © 2…" at bounding box center [71, 435] width 143 height 769
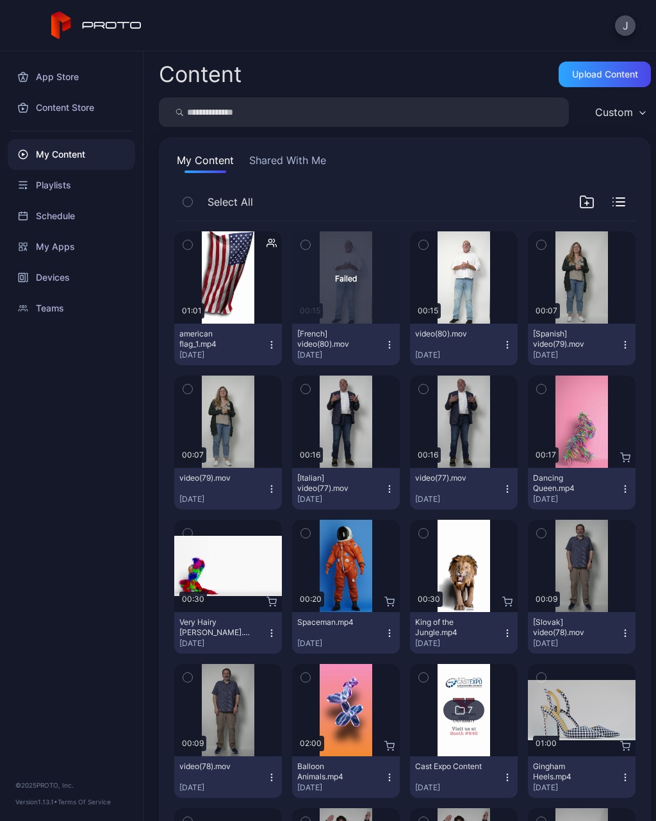
click at [270, 491] on icon "button" at bounding box center [271, 489] width 10 height 10
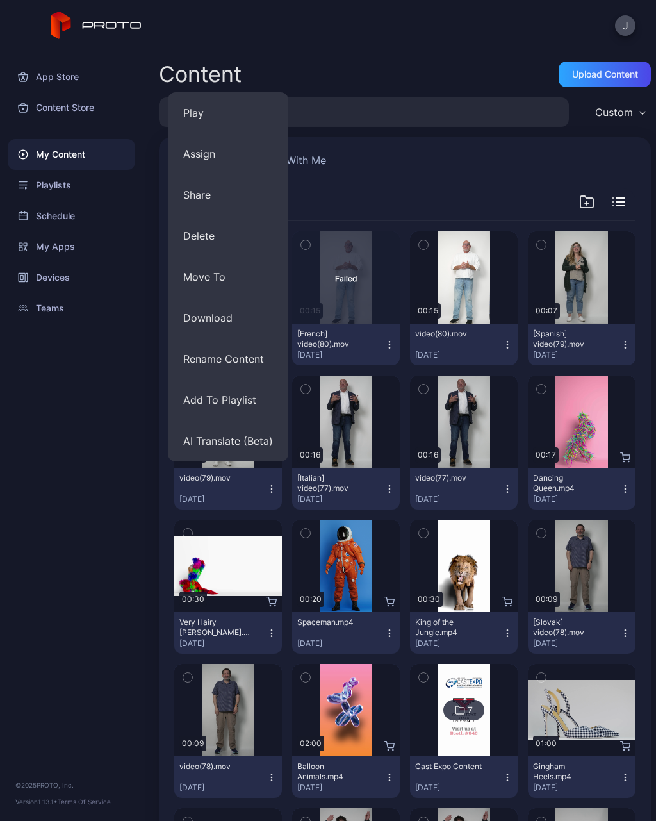
click at [204, 432] on button "AI Translate (Beta)" at bounding box center [228, 440] width 120 height 41
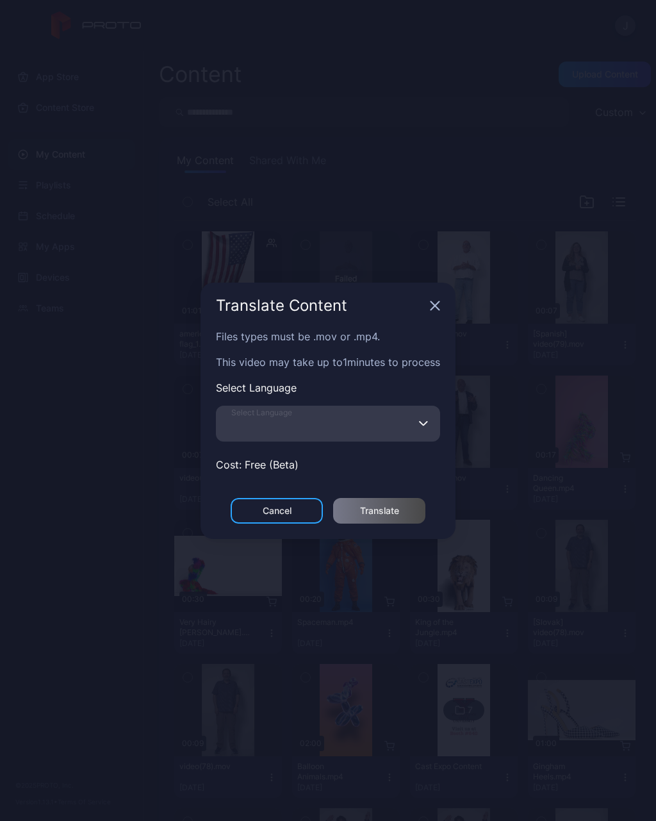
click at [411, 409] on input "Select Language" at bounding box center [328, 424] width 224 height 36
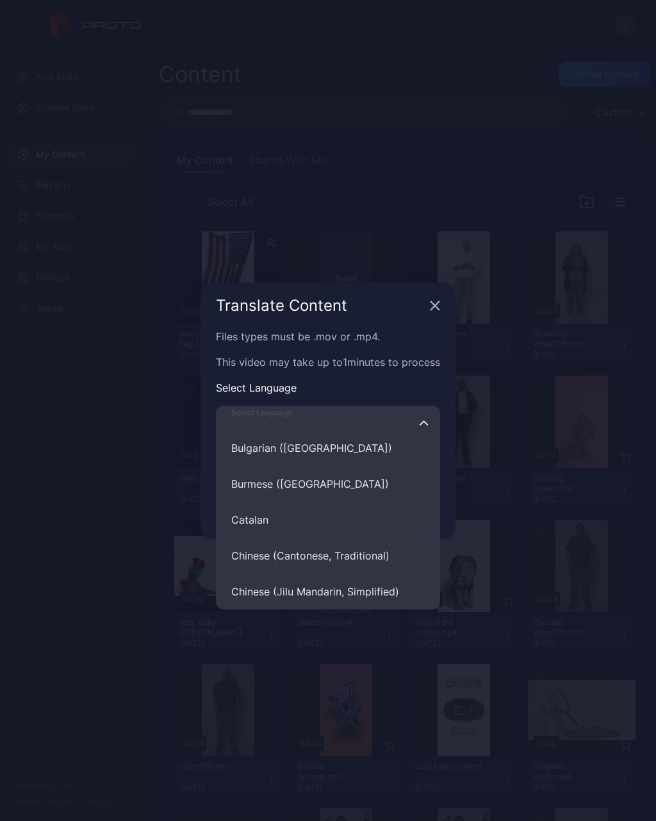
scroll to position [2057, 0]
click at [435, 311] on icon "button" at bounding box center [435, 305] width 10 height 10
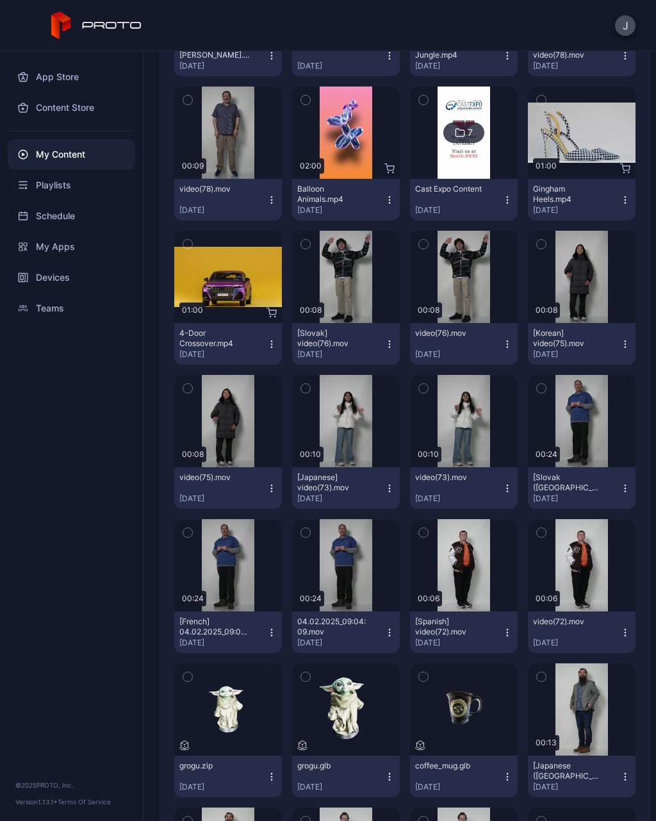
scroll to position [578, 0]
